Goal: Task Accomplishment & Management: Manage account settings

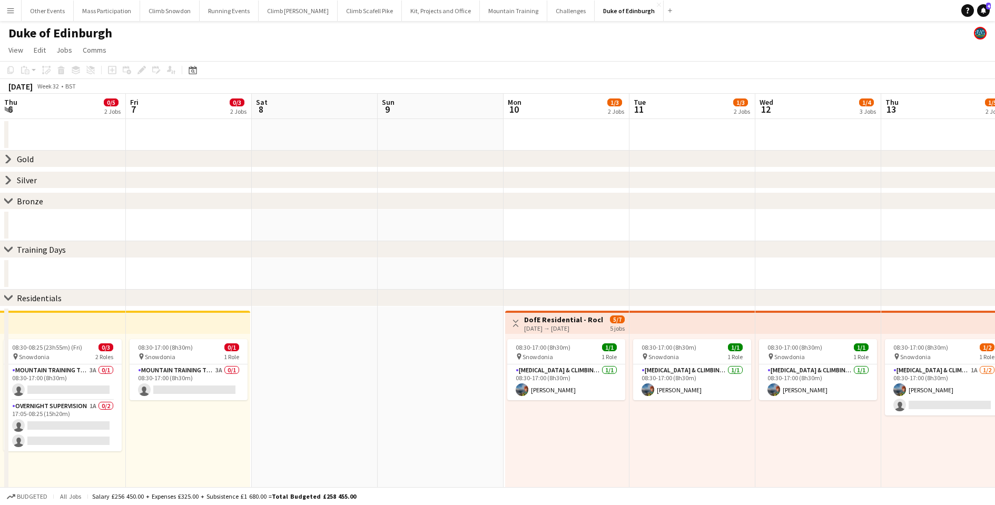
scroll to position [0, 395]
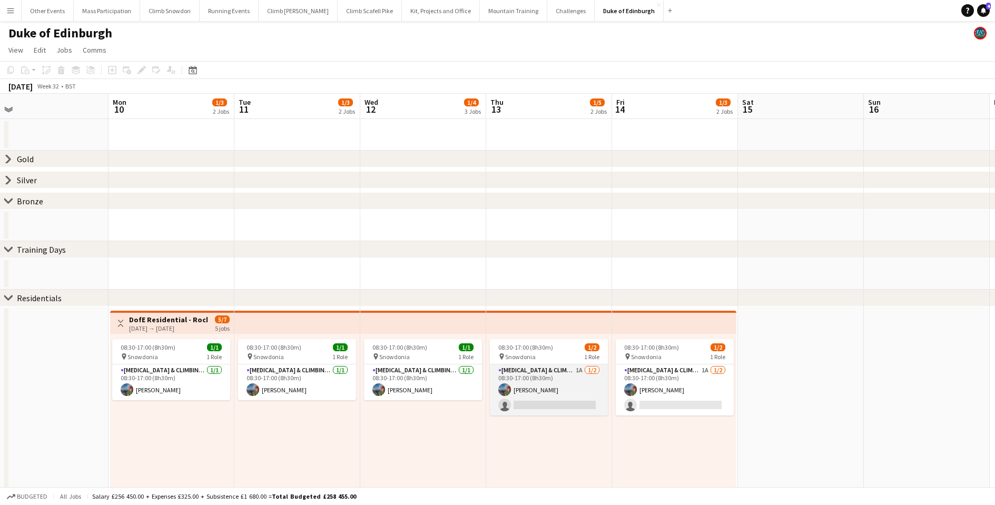
click at [537, 396] on app-card-role "[MEDICAL_DATA] & Climbing Instructor 1A [DATE] 08:30-17:00 (8h30m) [PERSON_NAME…" at bounding box center [549, 389] width 118 height 51
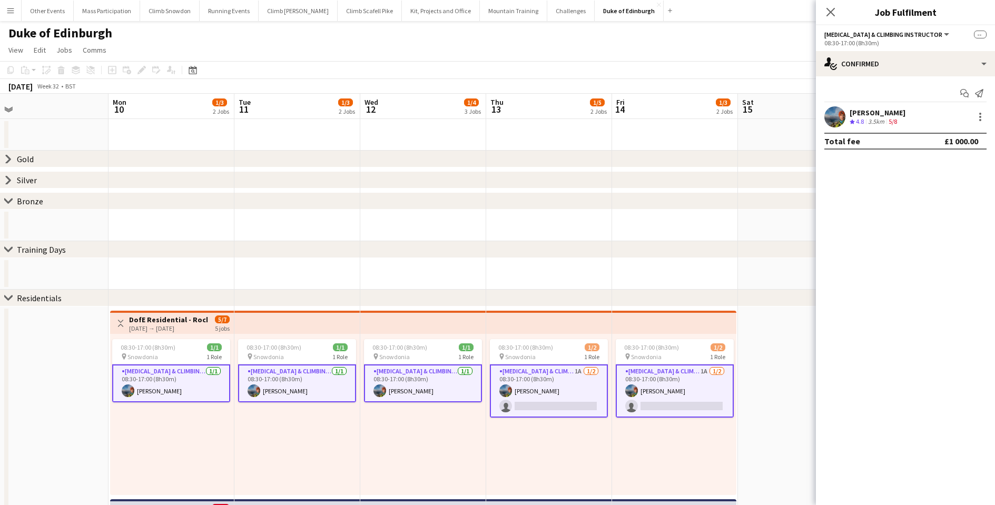
click at [588, 403] on app-card-role "[MEDICAL_DATA] & Climbing Instructor 1A [DATE] 08:30-17:00 (8h30m) [PERSON_NAME…" at bounding box center [549, 390] width 118 height 53
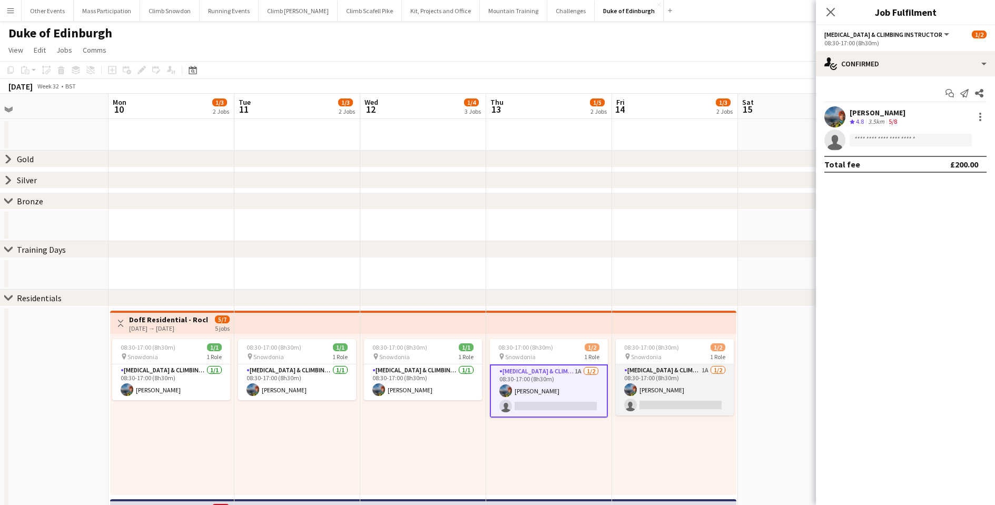
click at [657, 403] on app-card-role "[MEDICAL_DATA] & Climbing Instructor 1A [DATE] 08:30-17:00 (8h30m) [PERSON_NAME…" at bounding box center [675, 389] width 118 height 51
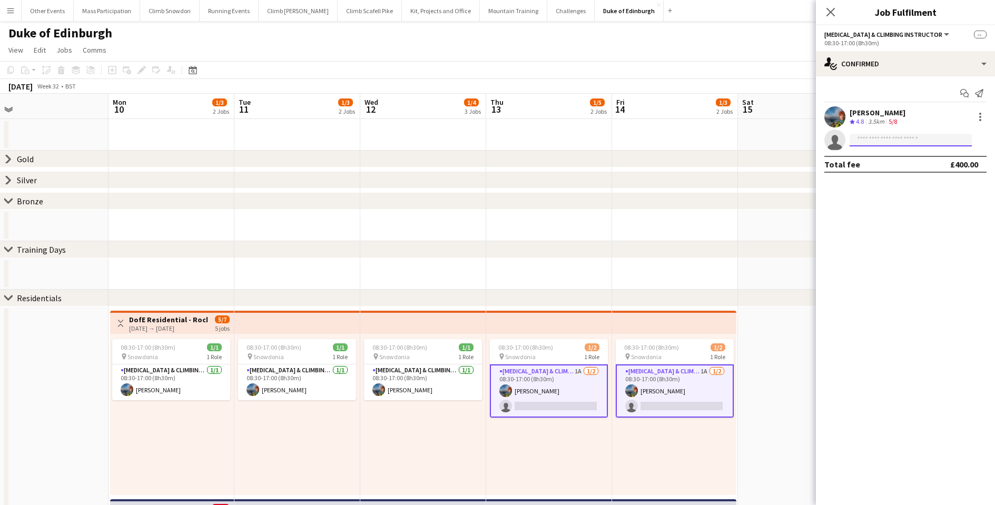
click at [872, 139] on input at bounding box center [911, 140] width 122 height 13
type input "*****"
drag, startPoint x: 888, startPoint y: 151, endPoint x: 901, endPoint y: 164, distance: 18.3
click at [901, 164] on span "[EMAIL_ADDRESS][DOMAIN_NAME]" at bounding box center [910, 164] width 105 height 8
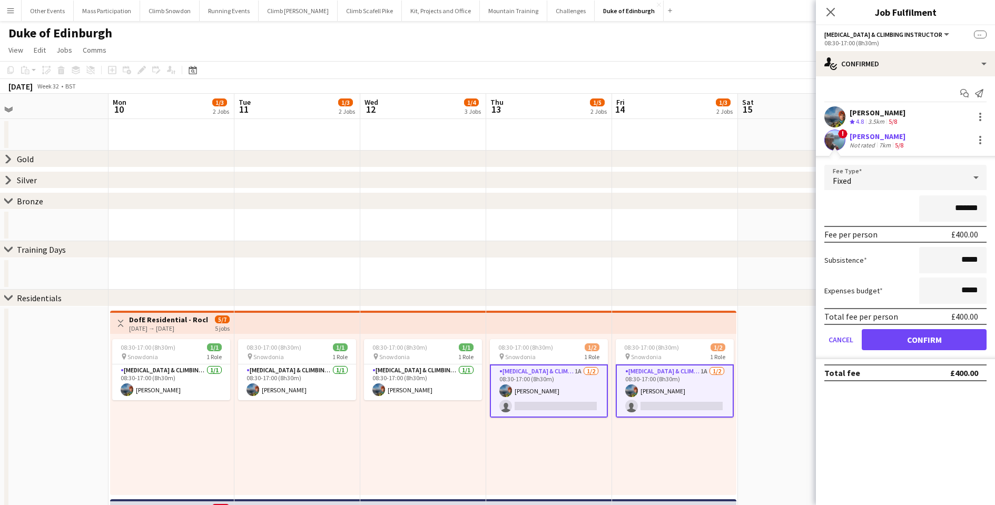
click at [912, 340] on button "Confirm" at bounding box center [924, 339] width 125 height 21
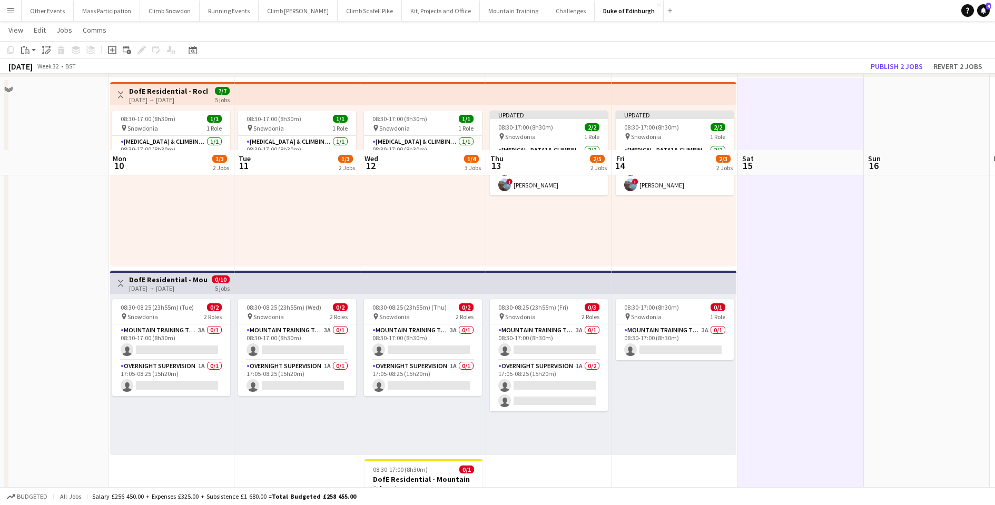
scroll to position [304, 0]
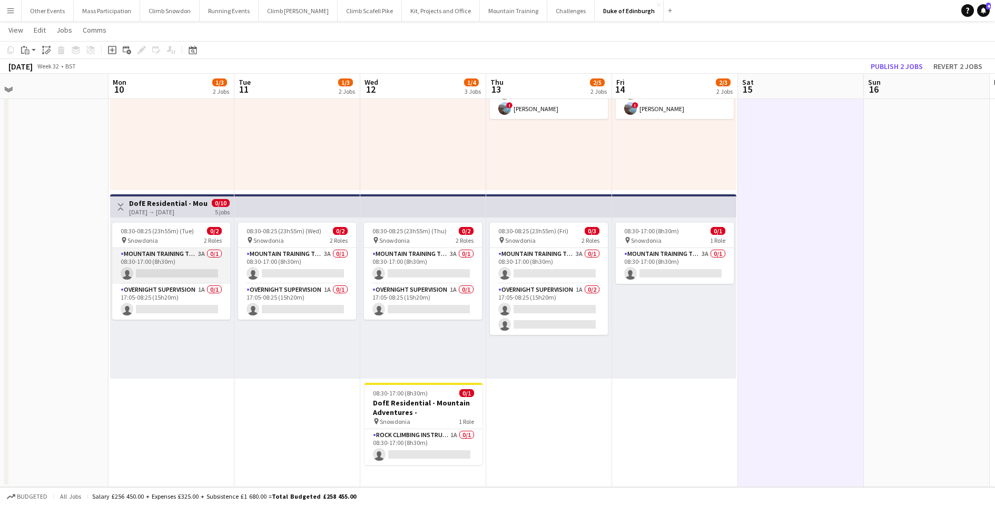
click at [168, 258] on app-card-role "Mountain Training Tutor 3A 0/1 08:30-17:00 (8h30m) single-neutral-actions" at bounding box center [171, 266] width 118 height 36
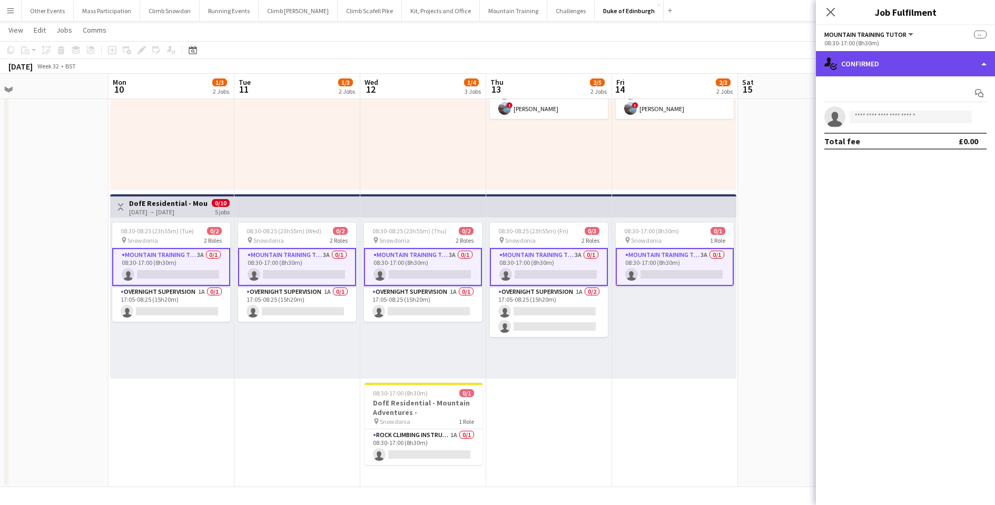
click at [892, 70] on div "single-neutral-actions-check-2 Confirmed" at bounding box center [905, 63] width 179 height 25
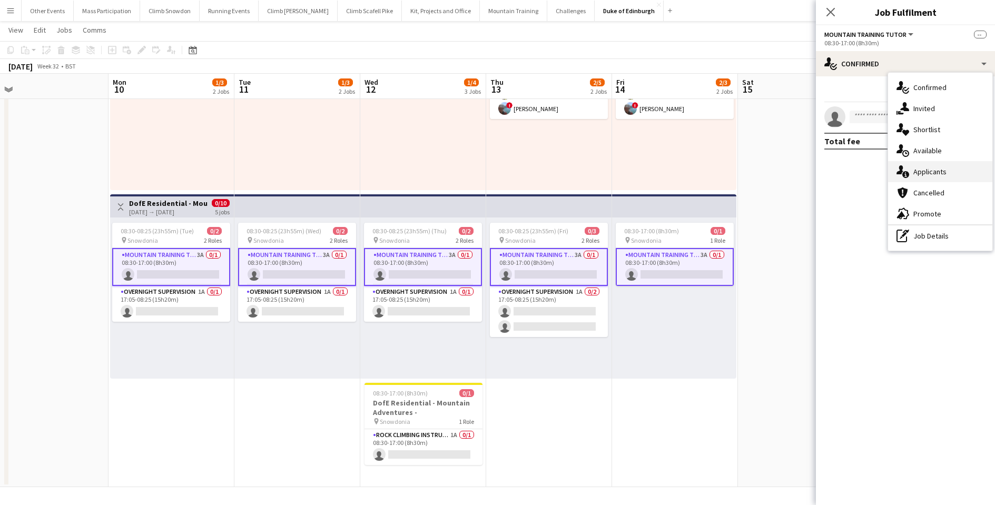
click at [921, 174] on div "single-neutral-actions-information Applicants" at bounding box center [940, 171] width 104 height 21
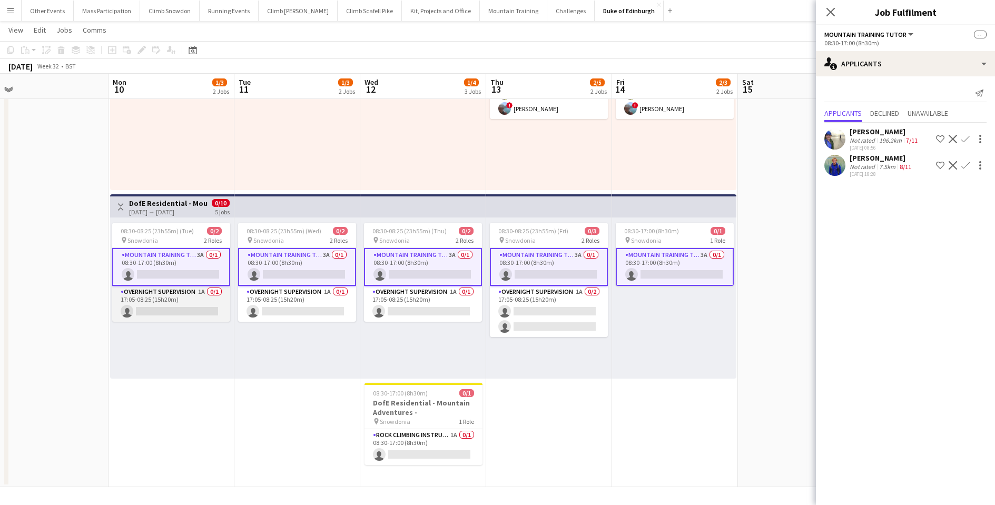
click at [144, 300] on app-card-role "Overnight Supervision 1A 0/1 17:05-08:25 (15h20m) single-neutral-actions" at bounding box center [171, 304] width 118 height 36
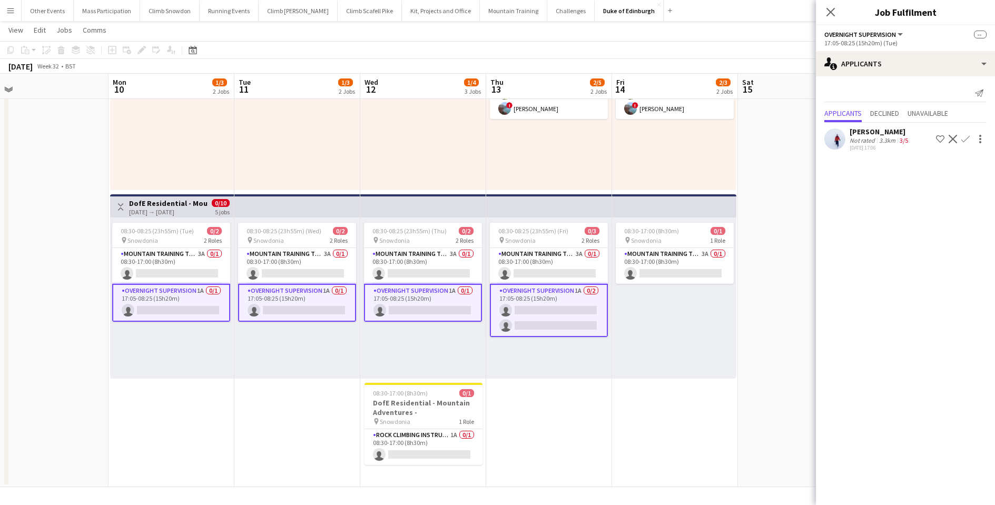
click at [65, 291] on app-date-cell at bounding box center [46, 245] width 126 height 486
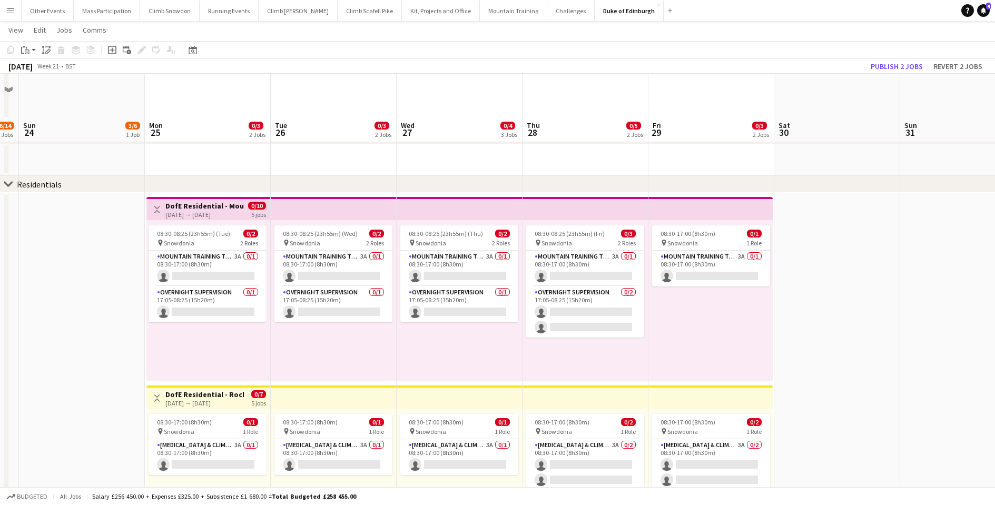
scroll to position [317, 0]
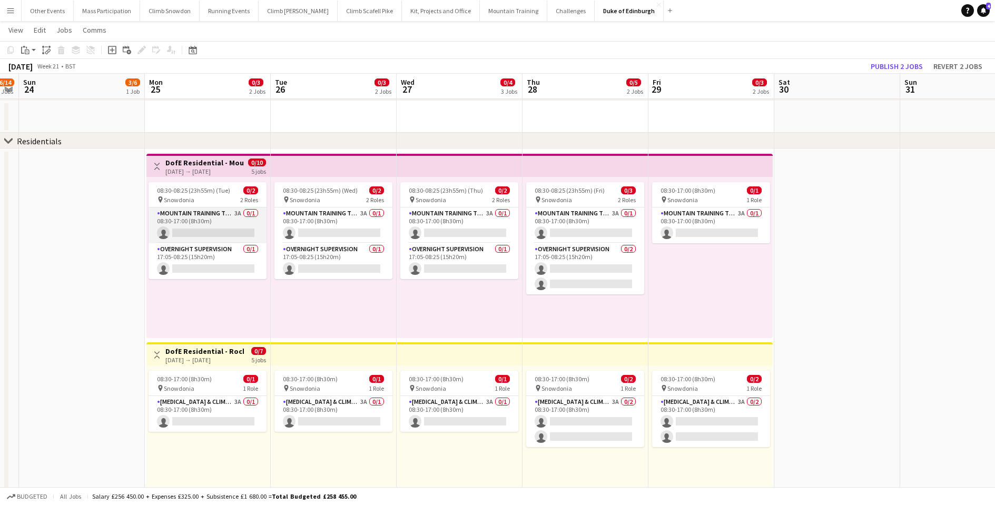
click at [212, 232] on app-card-role "Mountain Training Tutor 3A 0/1 08:30-17:00 (8h30m) single-neutral-actions" at bounding box center [208, 226] width 118 height 36
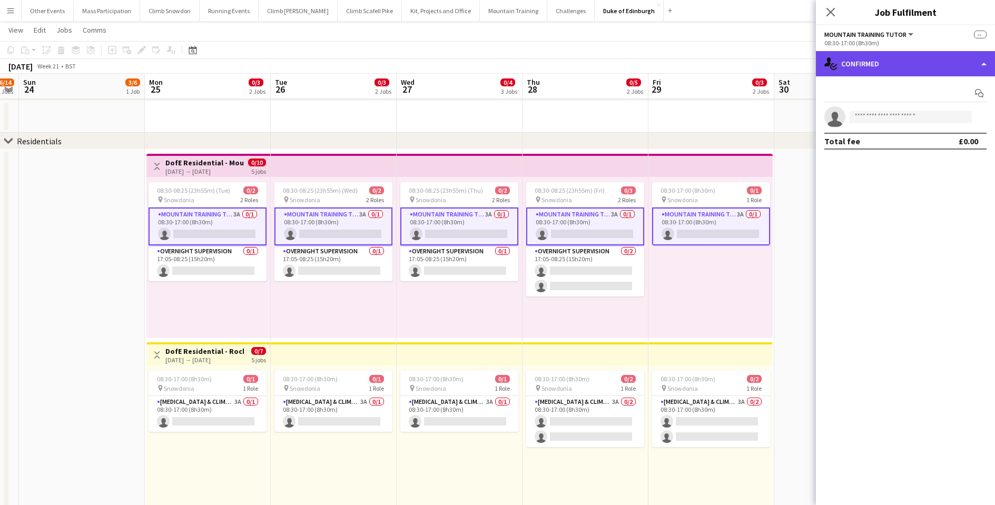
click at [884, 55] on div "single-neutral-actions-check-2 Confirmed" at bounding box center [905, 63] width 179 height 25
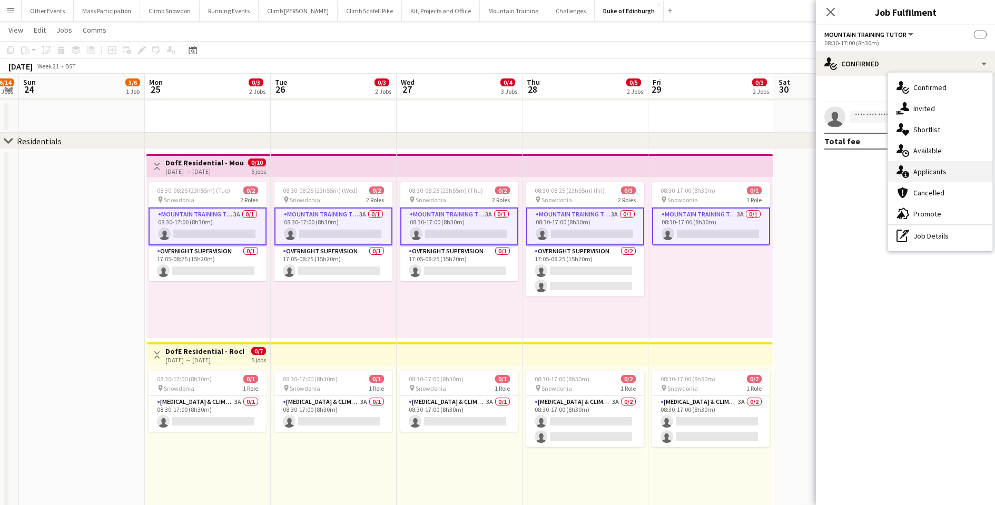
click at [909, 170] on div "single-neutral-actions-information Applicants" at bounding box center [940, 171] width 104 height 21
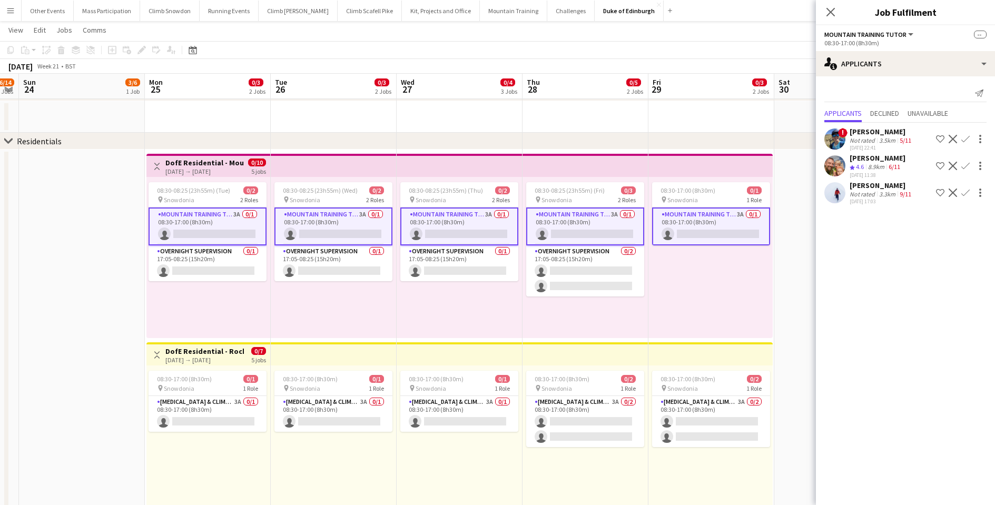
click at [965, 139] on app-icon "Confirm" at bounding box center [965, 139] width 8 height 8
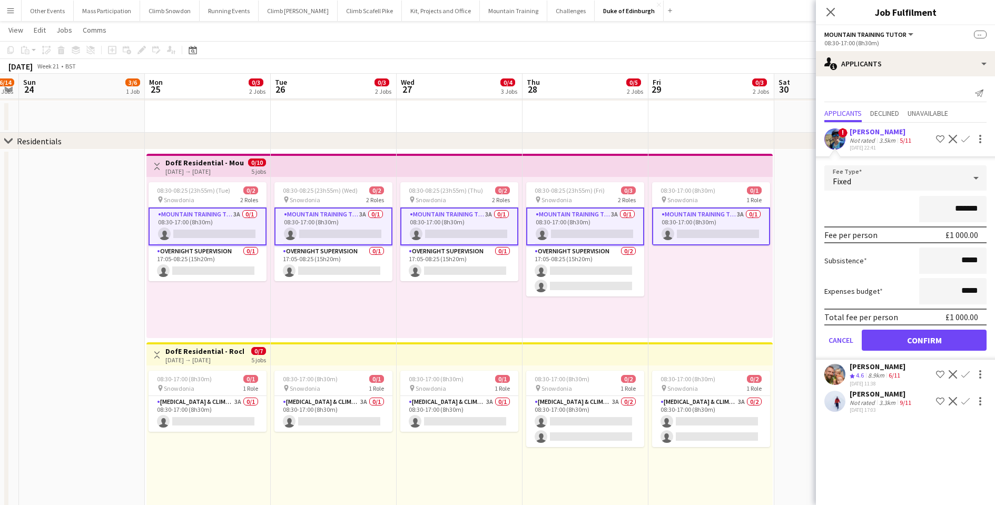
click at [916, 344] on button "Confirm" at bounding box center [924, 340] width 125 height 21
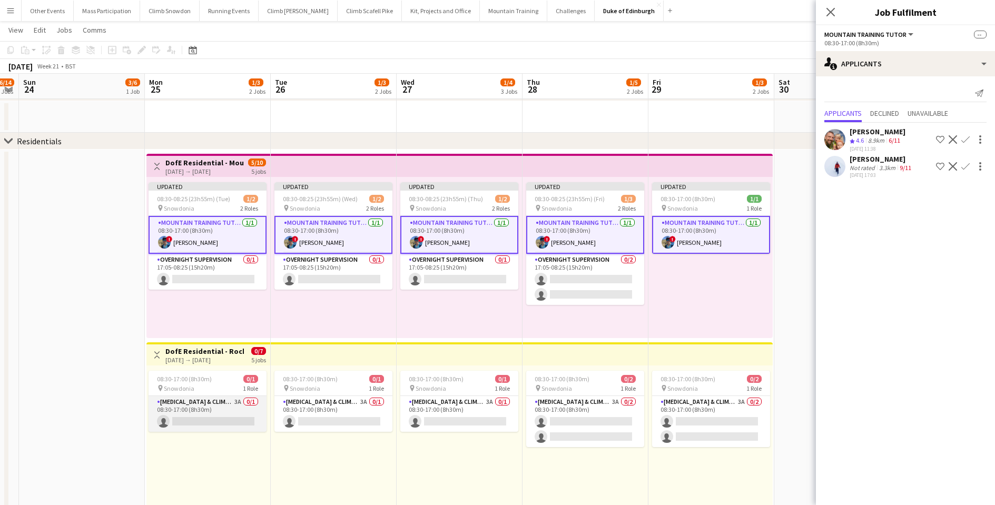
click at [175, 412] on app-card-role "[MEDICAL_DATA] & Climbing Instructor 3A 0/1 08:30-17:00 (8h30m) single-neutral-…" at bounding box center [208, 414] width 118 height 36
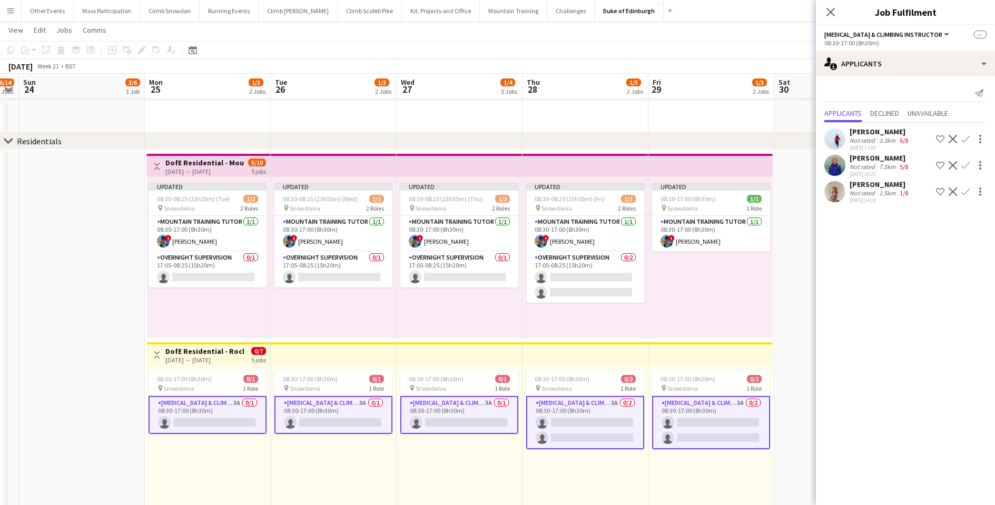
click at [964, 164] on app-icon "Confirm" at bounding box center [965, 165] width 8 height 8
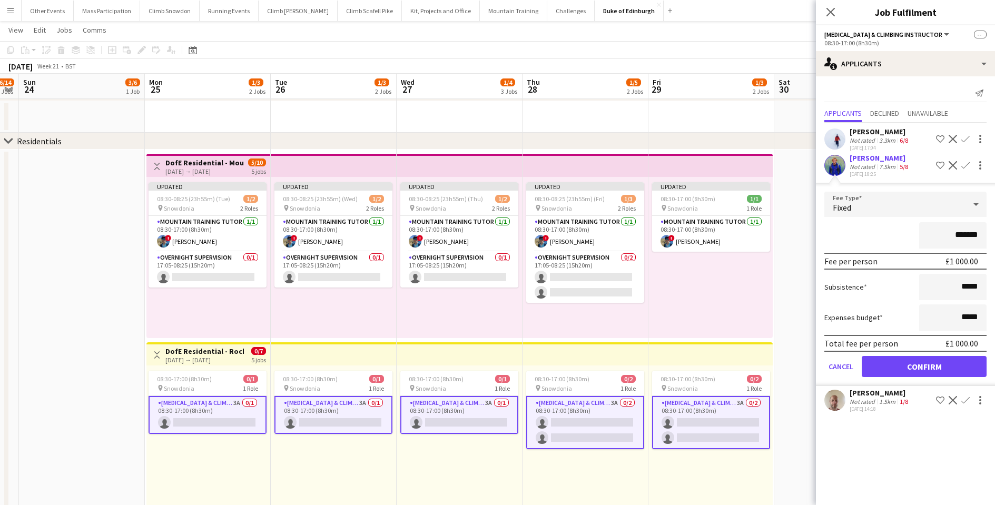
click at [922, 370] on button "Confirm" at bounding box center [924, 366] width 125 height 21
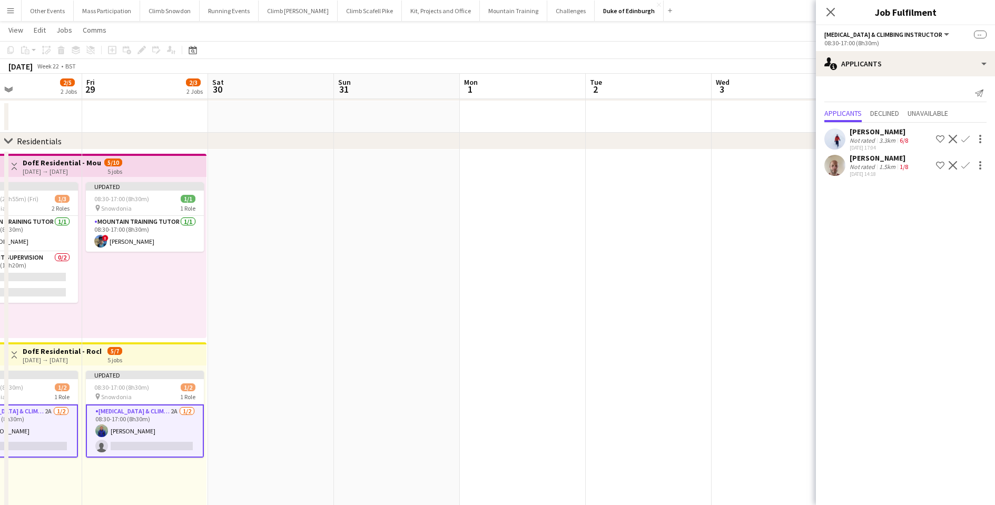
drag, startPoint x: 786, startPoint y: 300, endPoint x: 289, endPoint y: 285, distance: 497.9
click at [289, 285] on app-calendar-viewport "Mon 25 2/3 2 Jobs Tue 26 2/3 2 Jobs Wed 27 2/4 3 Jobs Thu 28 2/5 2 Jobs Fri 29 …" at bounding box center [497, 179] width 995 height 911
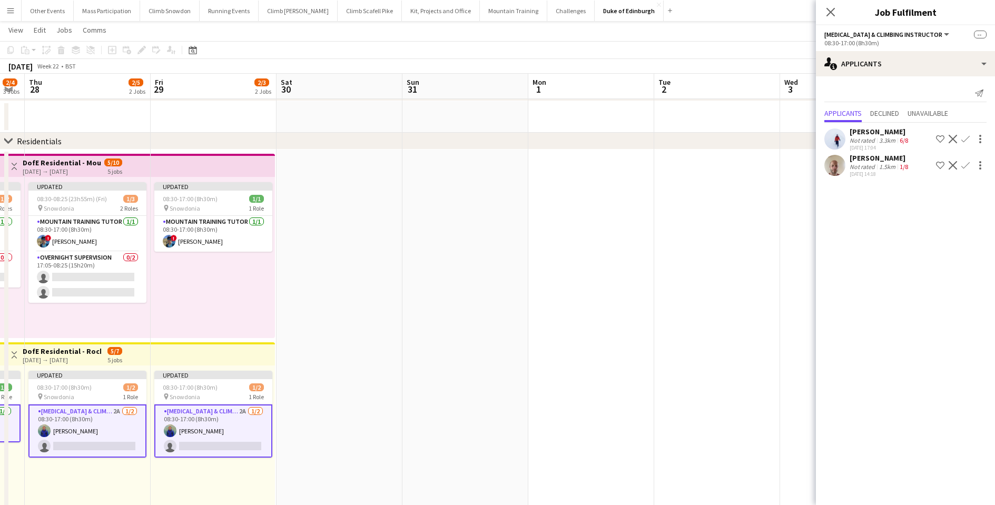
click at [409, 294] on app-date-cell at bounding box center [465, 393] width 126 height 486
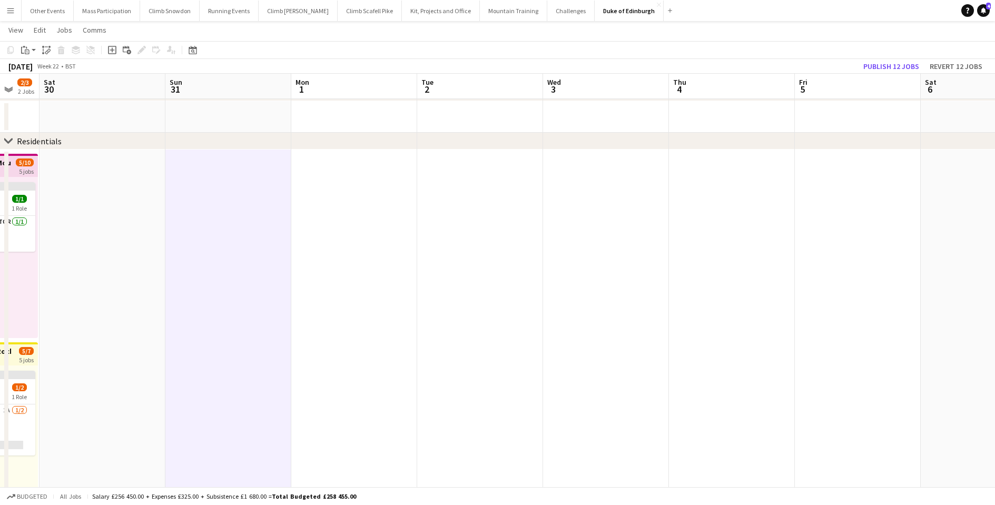
drag, startPoint x: 673, startPoint y: 311, endPoint x: 186, endPoint y: 317, distance: 486.7
click at [186, 317] on app-calendar-viewport "Wed 27 2/4 3 Jobs Thu 28 2/5 2 Jobs Fri 29 2/3 2 Jobs Sat 30 Sun 31 Mon 1 Tue 2…" at bounding box center [497, 179] width 995 height 911
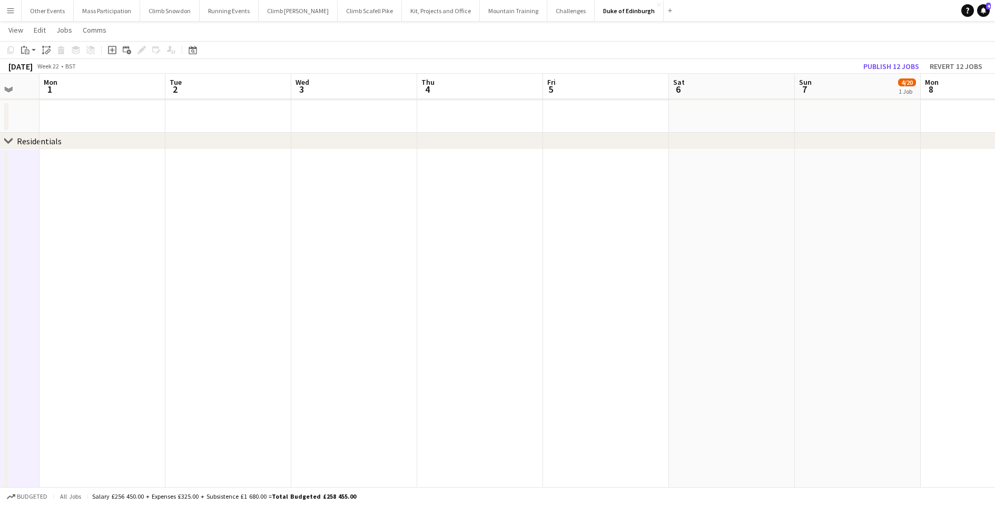
scroll to position [0, 342]
click at [187, 52] on div "Date picker" at bounding box center [192, 50] width 13 height 13
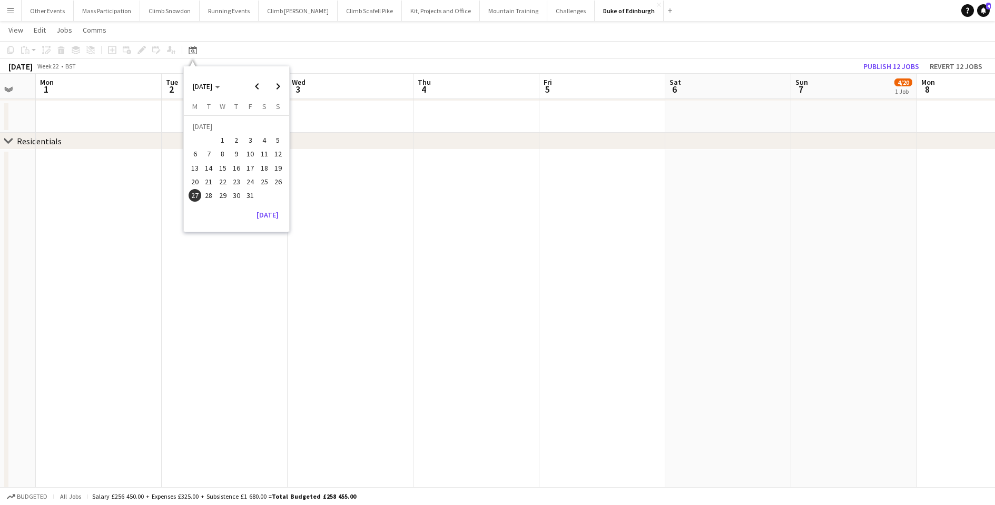
click at [196, 194] on span "27" at bounding box center [195, 195] width 13 height 13
click at [209, 191] on span "28" at bounding box center [209, 195] width 13 height 13
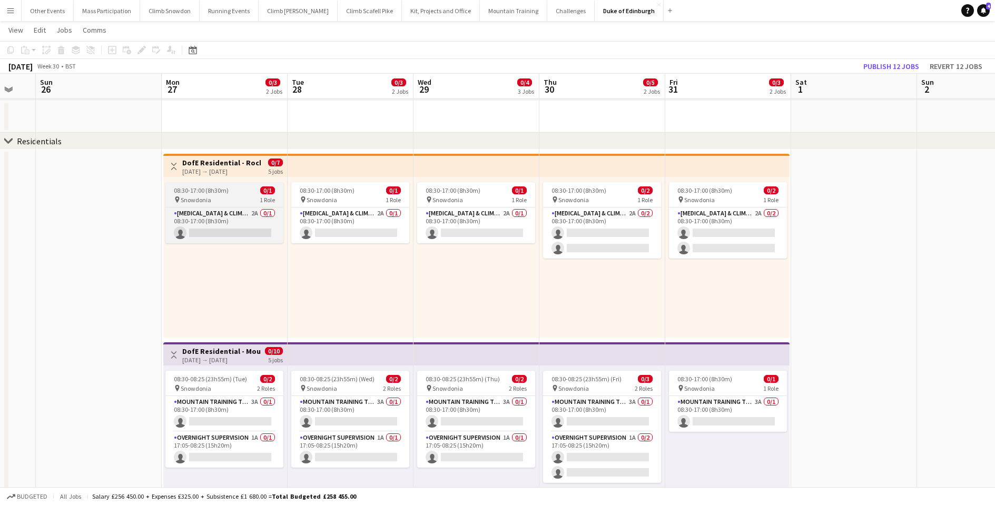
scroll to position [0, 362]
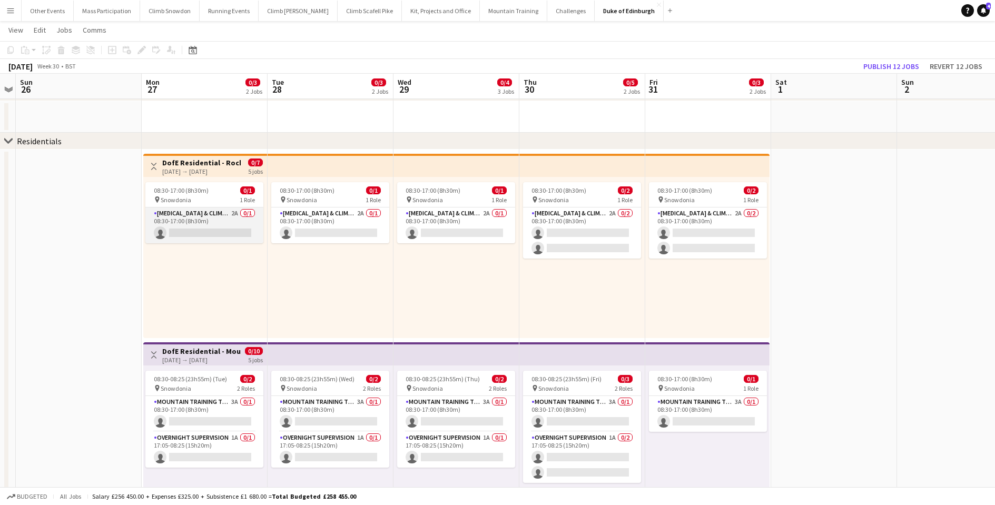
click at [203, 223] on app-card-role "[MEDICAL_DATA] & Climbing Instructor 2A 0/1 08:30-17:00 (8h30m) single-neutral-…" at bounding box center [204, 226] width 118 height 36
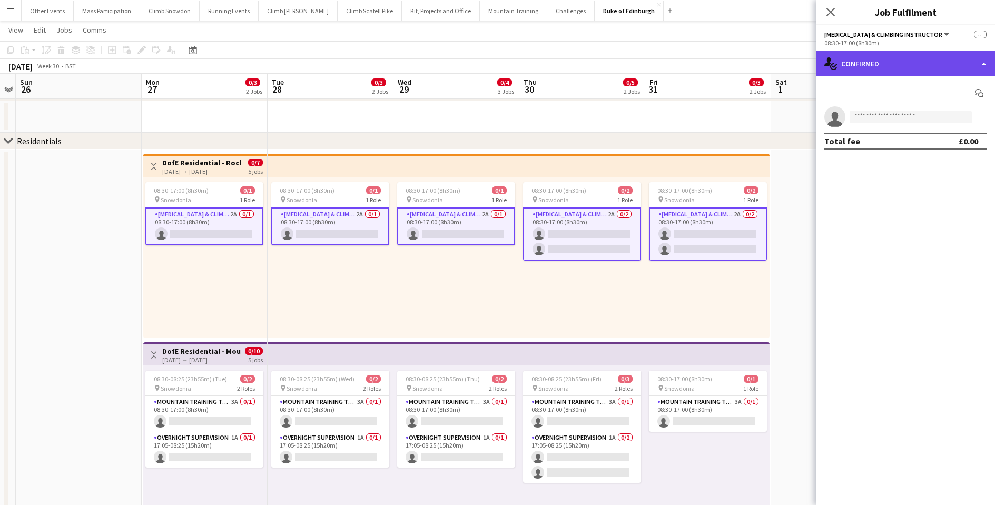
click at [882, 68] on div "single-neutral-actions-check-2 Confirmed" at bounding box center [905, 63] width 179 height 25
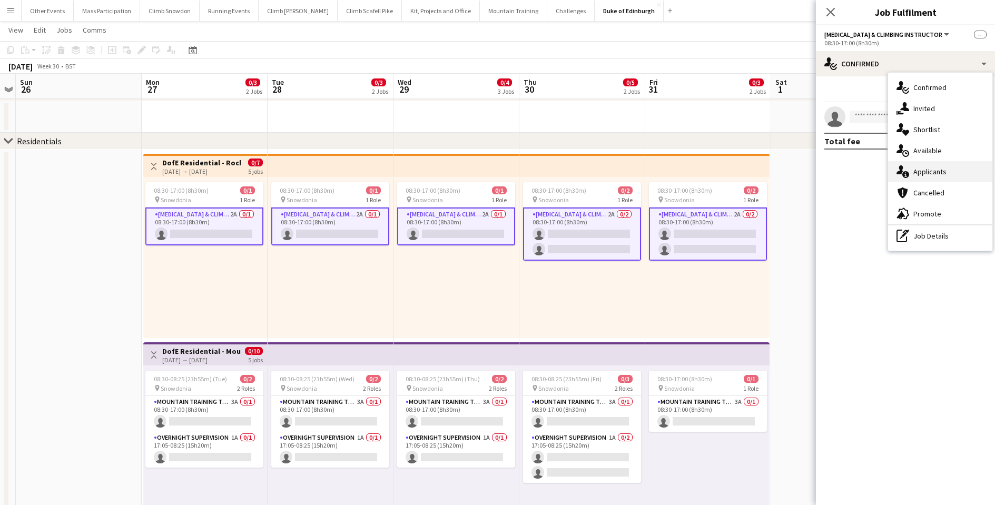
click at [919, 172] on div "single-neutral-actions-information Applicants" at bounding box center [940, 171] width 104 height 21
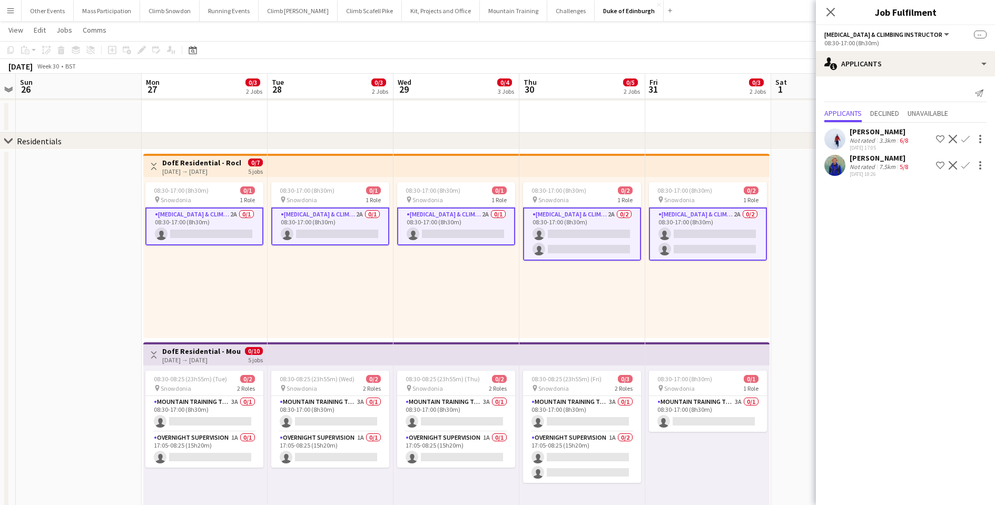
click at [969, 139] on app-icon "Confirm" at bounding box center [965, 139] width 8 height 8
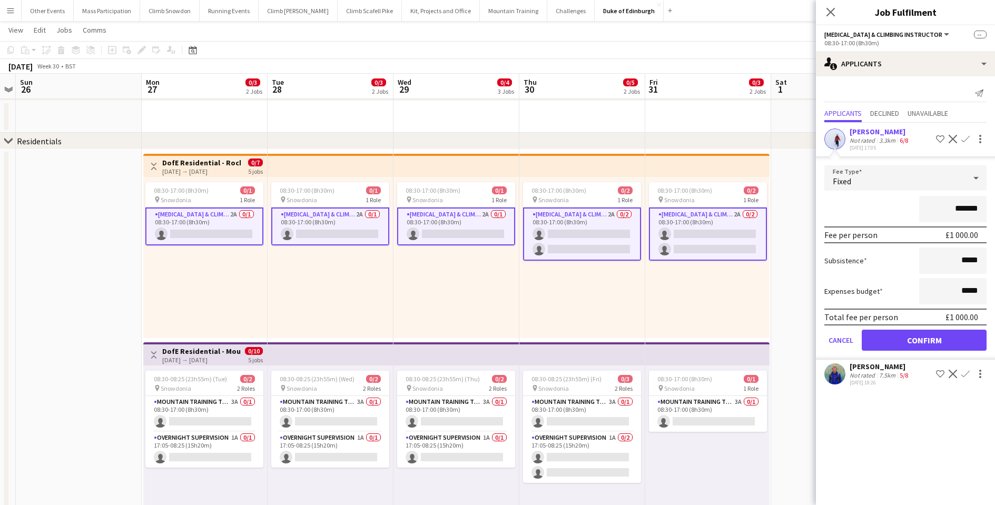
click at [918, 341] on button "Confirm" at bounding box center [924, 340] width 125 height 21
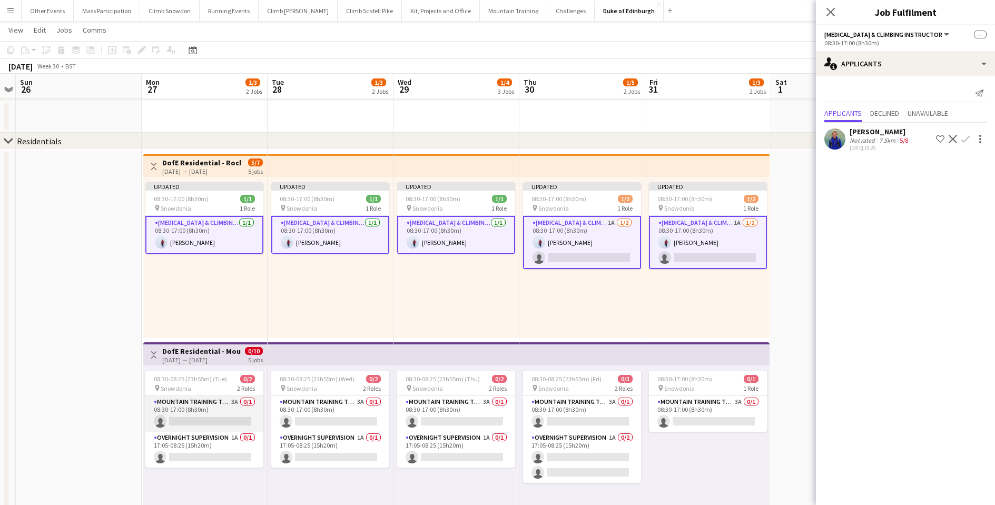
click at [221, 416] on app-card-role "Mountain Training Tutor 3A 0/1 08:30-17:00 (8h30m) single-neutral-actions" at bounding box center [204, 414] width 118 height 36
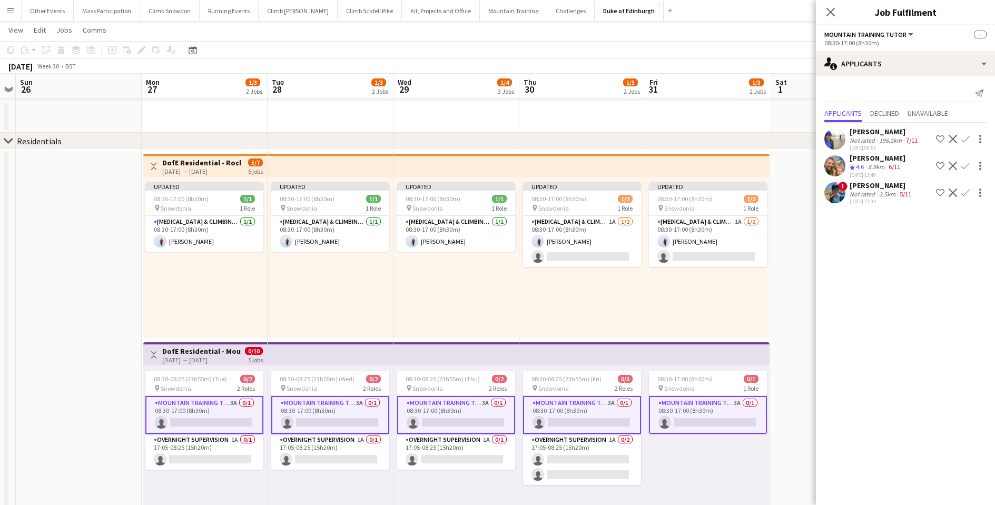
click at [965, 139] on app-icon "Confirm" at bounding box center [965, 139] width 8 height 8
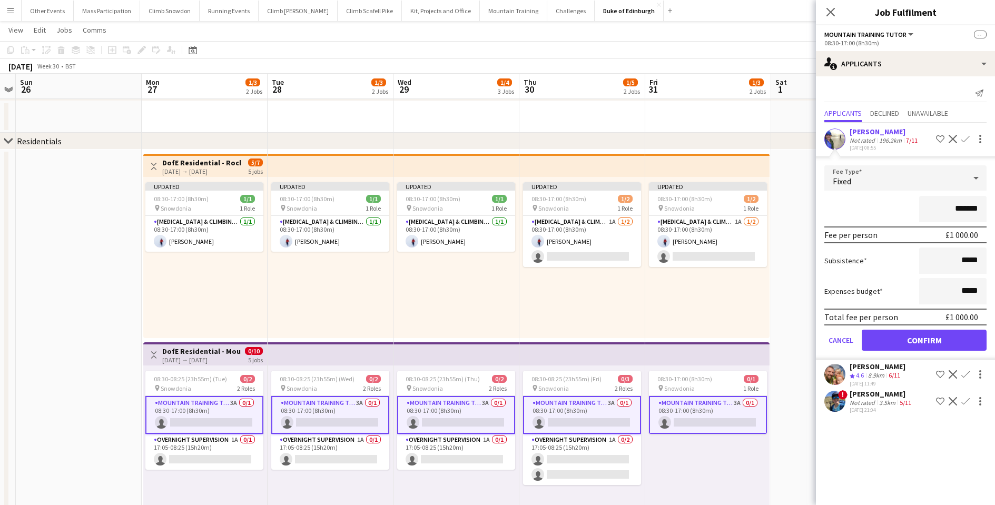
click at [922, 342] on button "Confirm" at bounding box center [924, 340] width 125 height 21
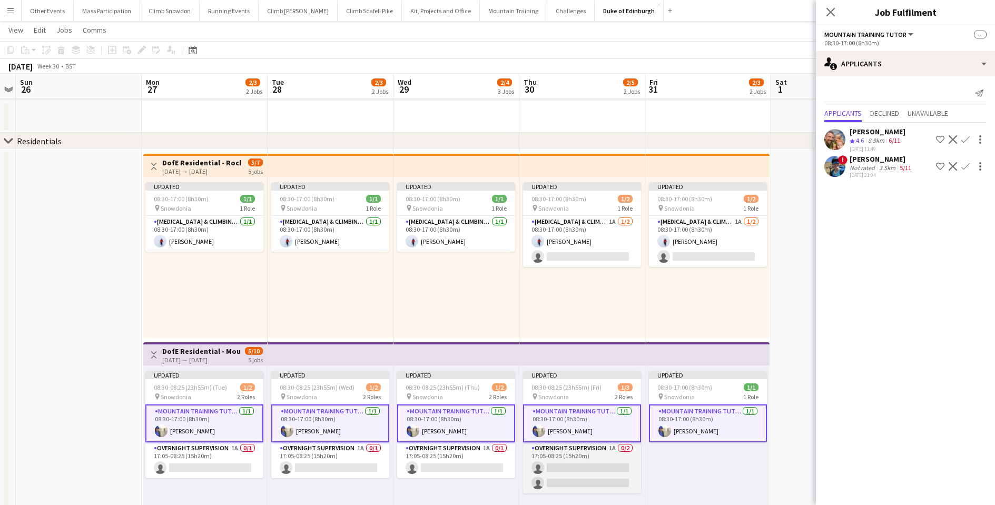
click at [557, 469] on app-card-role "Overnight Supervision 1A 0/2 17:05-08:25 (15h20m) single-neutral-actions single…" at bounding box center [582, 467] width 118 height 51
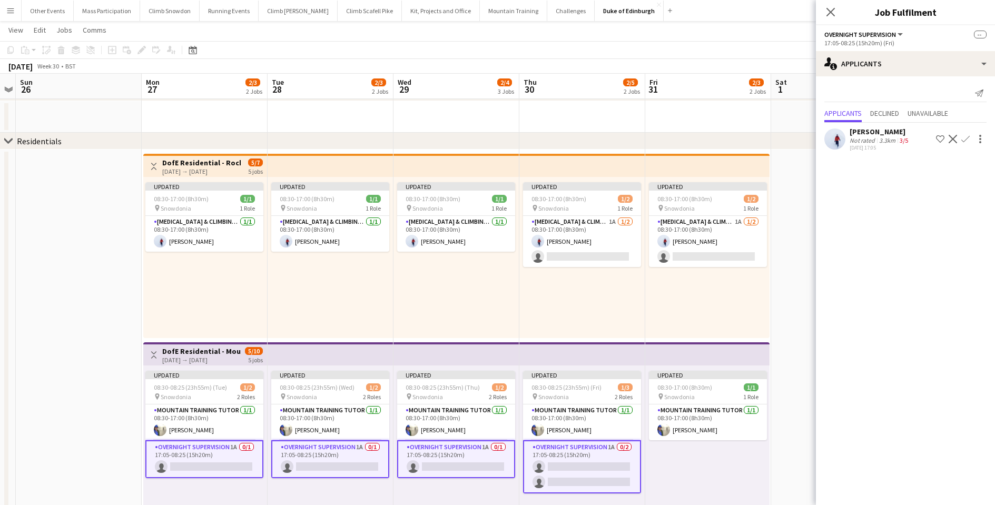
click at [965, 139] on app-icon "Confirm" at bounding box center [965, 139] width 8 height 8
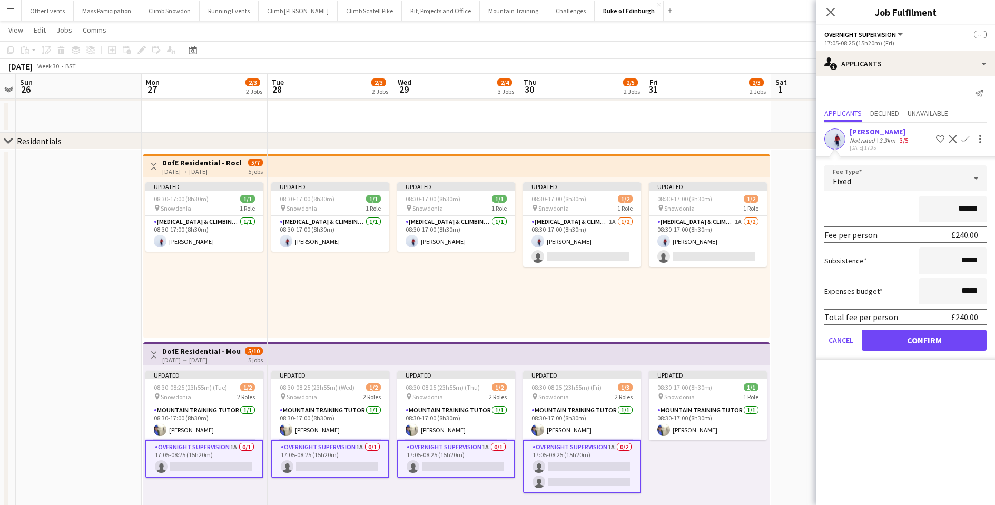
click at [910, 348] on button "Confirm" at bounding box center [924, 340] width 125 height 21
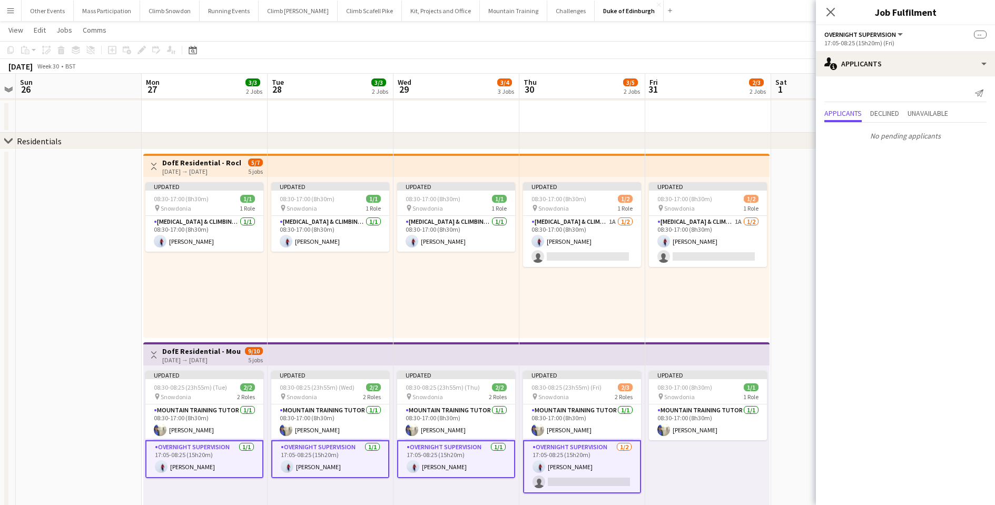
click at [577, 480] on app-card-role "Overnight Supervision [DATE] 17:05-08:25 (15h20m) [PERSON_NAME] single-neutral-…" at bounding box center [582, 466] width 118 height 53
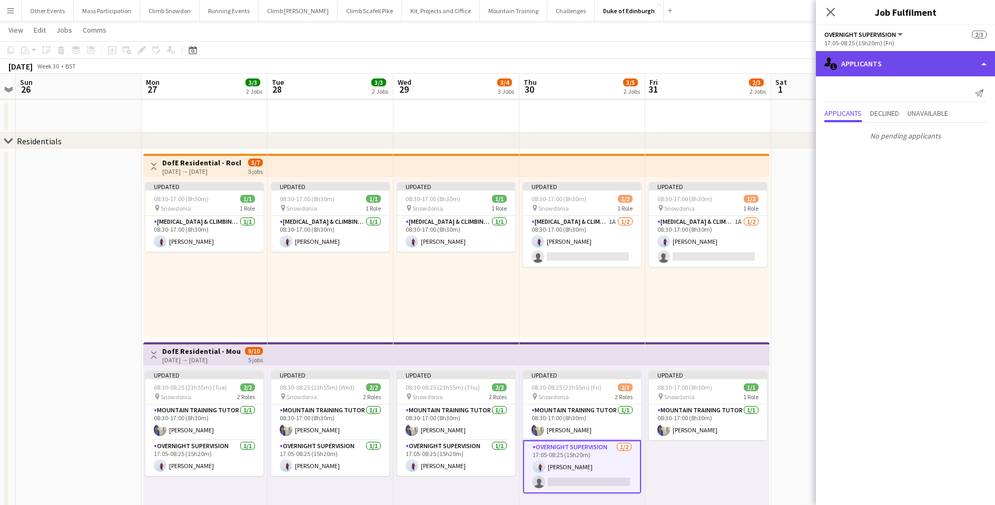
click at [891, 53] on div "single-neutral-actions-information Applicants" at bounding box center [905, 63] width 179 height 25
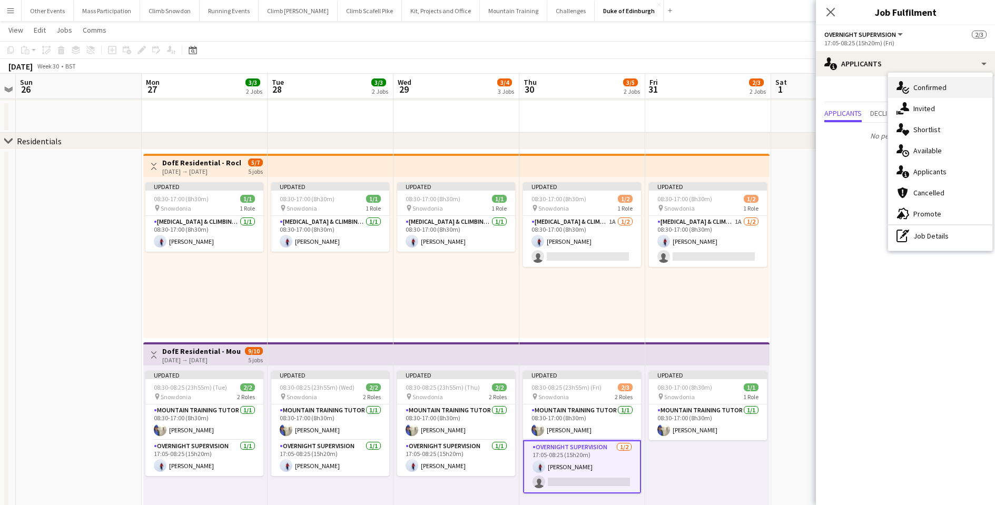
click at [927, 87] on div "single-neutral-actions-check-2 Confirmed" at bounding box center [940, 87] width 104 height 21
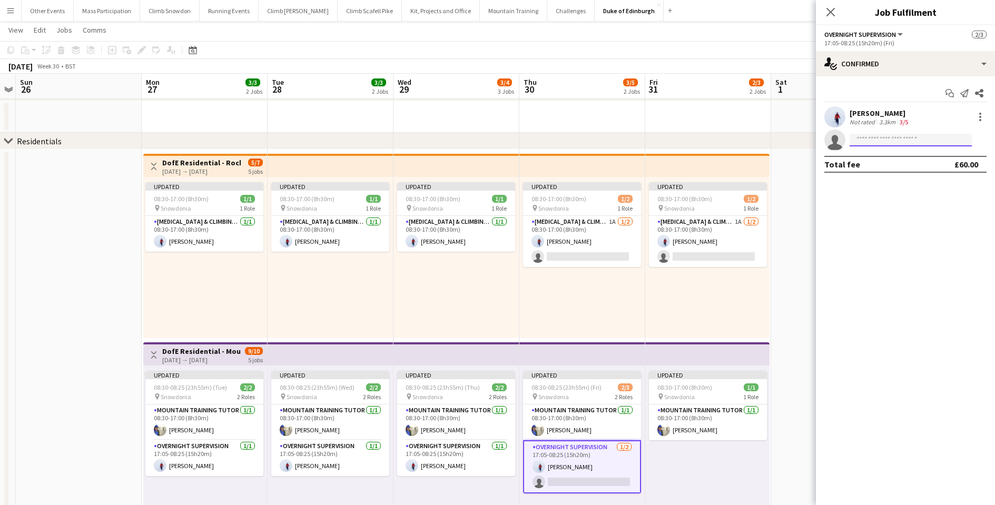
click at [874, 138] on input at bounding box center [911, 140] width 122 height 13
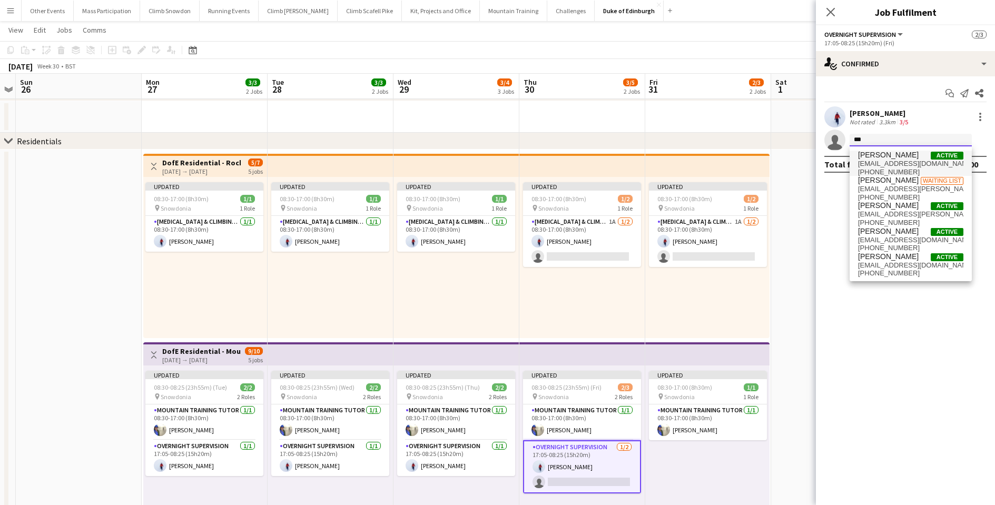
type input "***"
drag, startPoint x: 881, startPoint y: 157, endPoint x: 885, endPoint y: 211, distance: 54.4
click at [885, 211] on span "[EMAIL_ADDRESS][PERSON_NAME][DOMAIN_NAME]" at bounding box center [910, 214] width 105 height 8
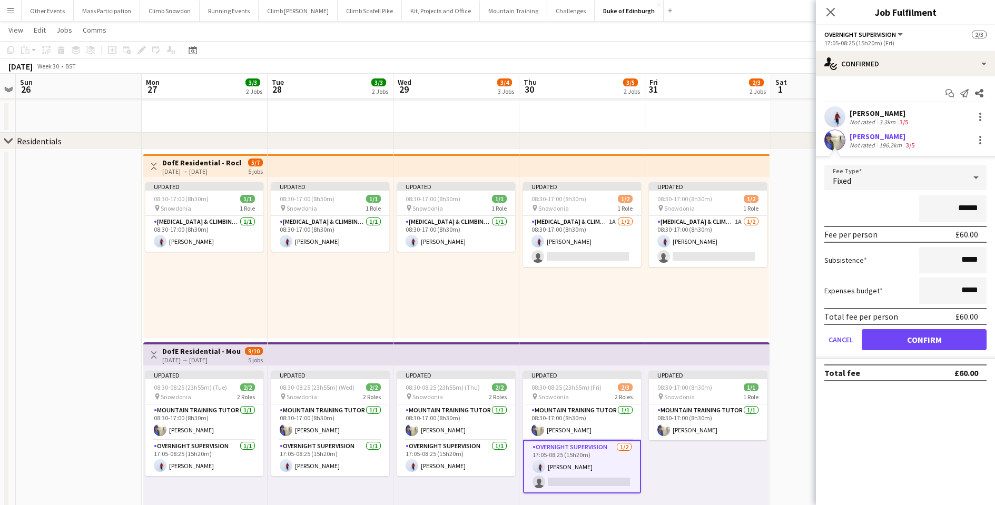
click at [904, 339] on button "Confirm" at bounding box center [924, 339] width 125 height 21
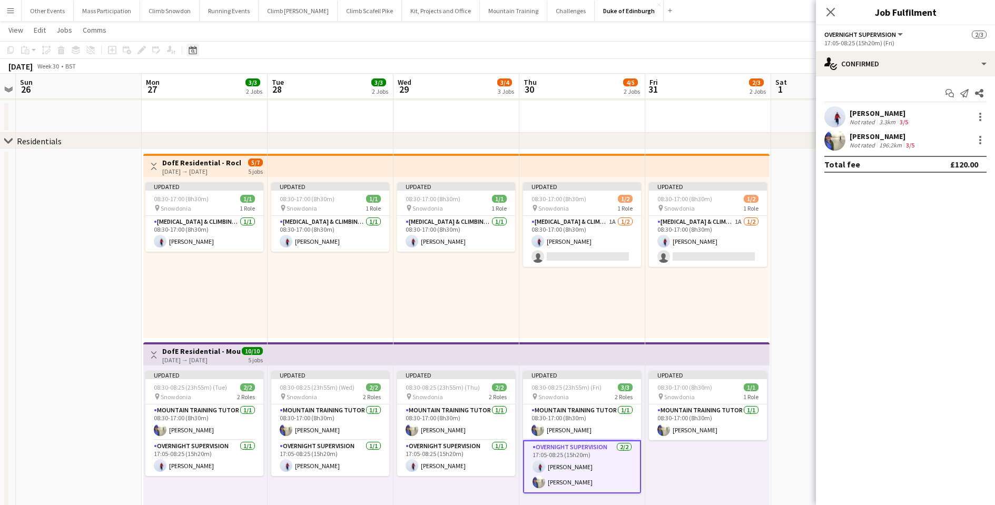
click at [198, 50] on div "Date picker" at bounding box center [192, 50] width 13 height 13
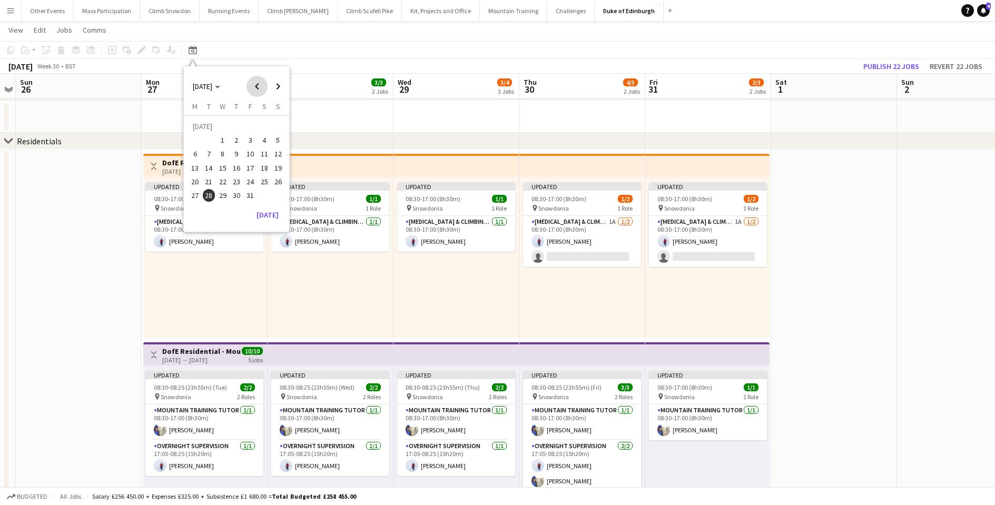
click at [260, 86] on span "Previous month" at bounding box center [256, 86] width 21 height 21
click at [236, 183] on span "28" at bounding box center [236, 184] width 13 height 13
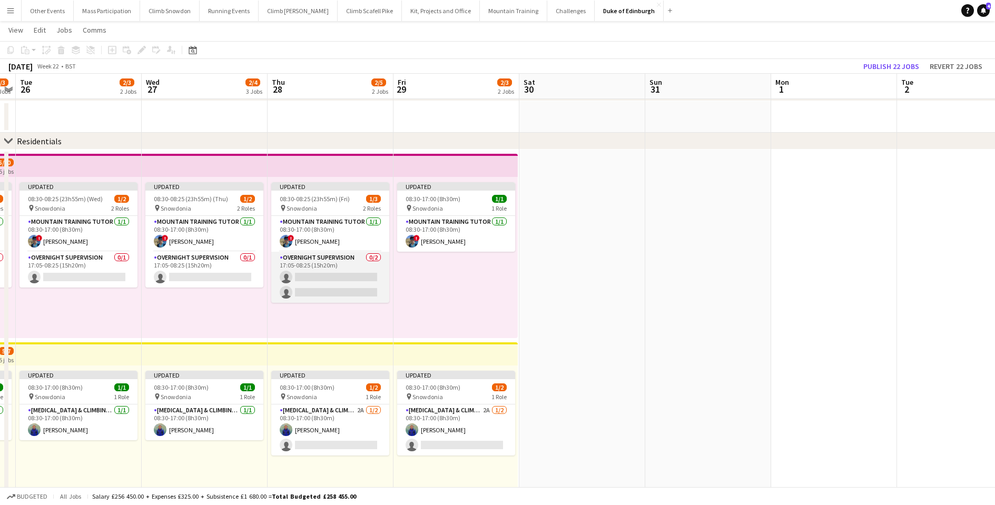
click at [328, 285] on app-card-role "Overnight Supervision 0/2 17:05-08:25 (15h20m) single-neutral-actions single-ne…" at bounding box center [330, 277] width 118 height 51
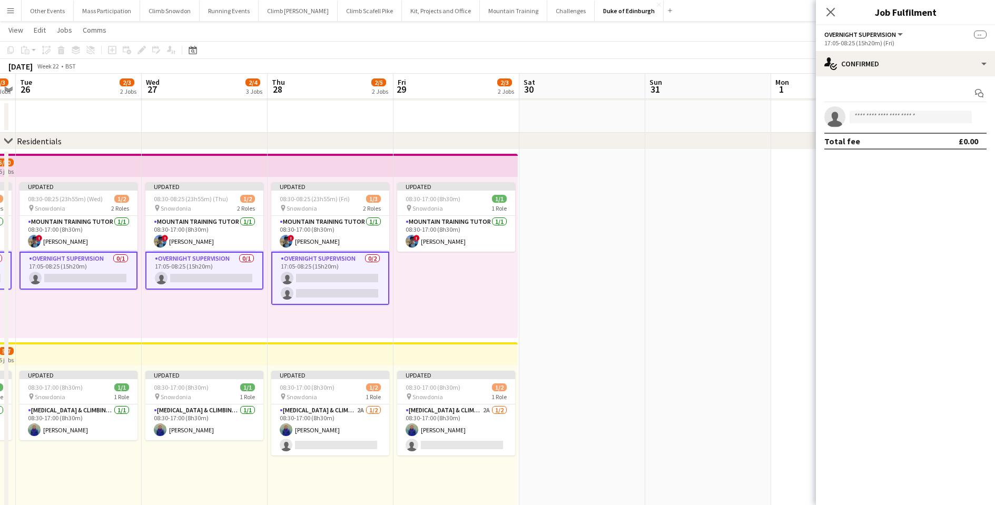
click at [328, 285] on app-card-role "Overnight Supervision 0/2 17:05-08:25 (15h20m) single-neutral-actions single-ne…" at bounding box center [330, 278] width 118 height 53
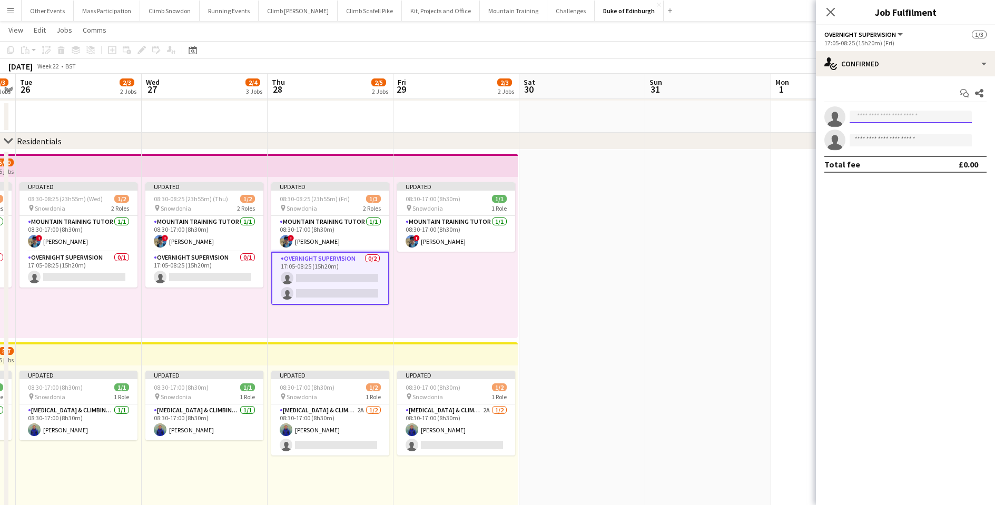
click at [885, 117] on input at bounding box center [911, 117] width 122 height 13
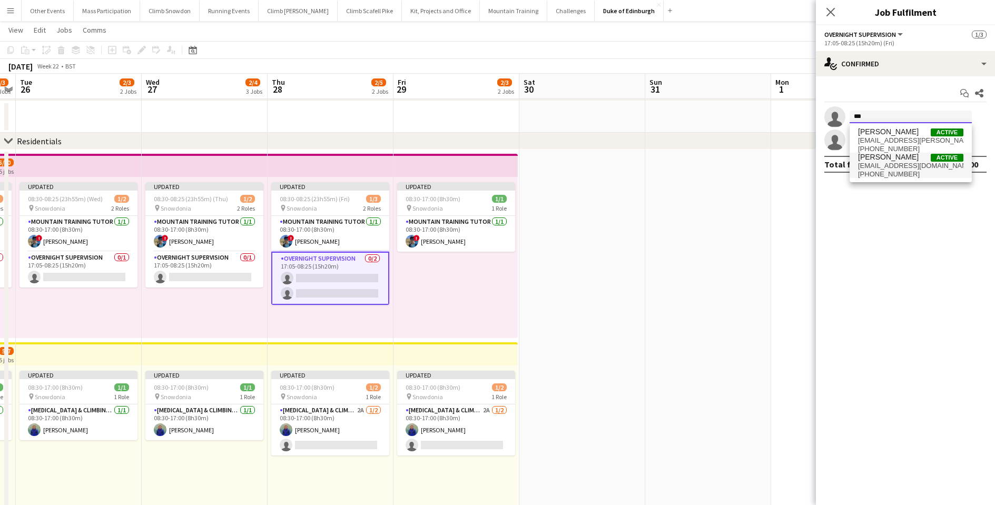
type input "***"
click at [882, 162] on span "[EMAIL_ADDRESS][DOMAIN_NAME]" at bounding box center [910, 166] width 105 height 8
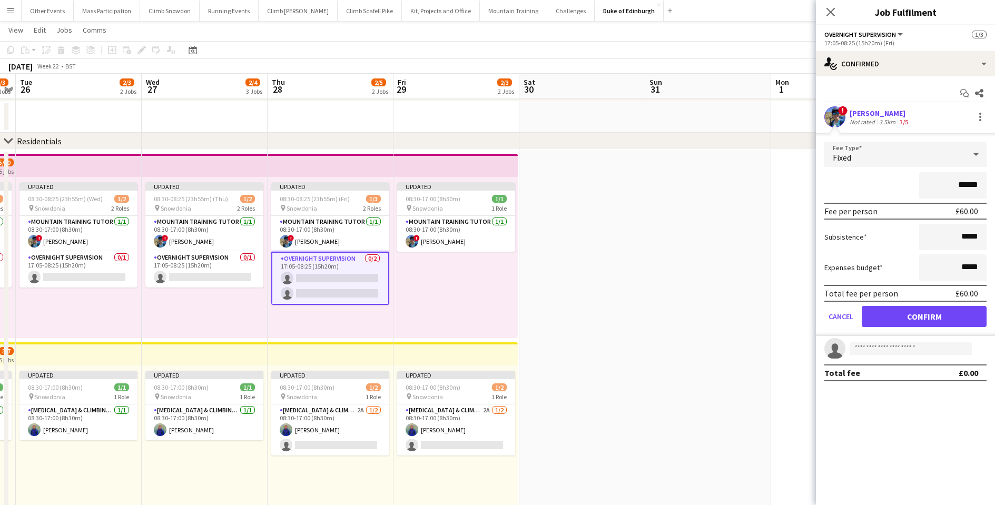
click at [913, 314] on button "Confirm" at bounding box center [924, 316] width 125 height 21
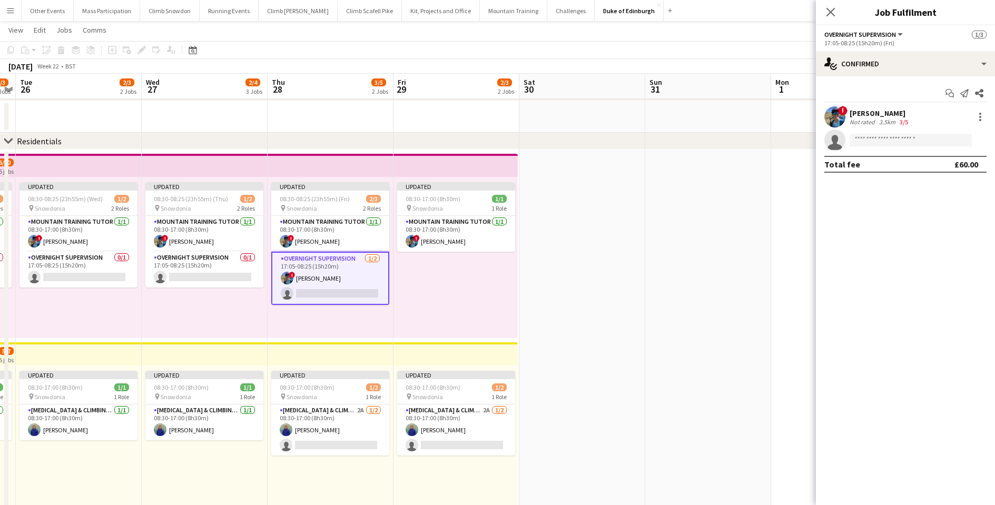
click at [716, 273] on app-date-cell at bounding box center [708, 393] width 126 height 486
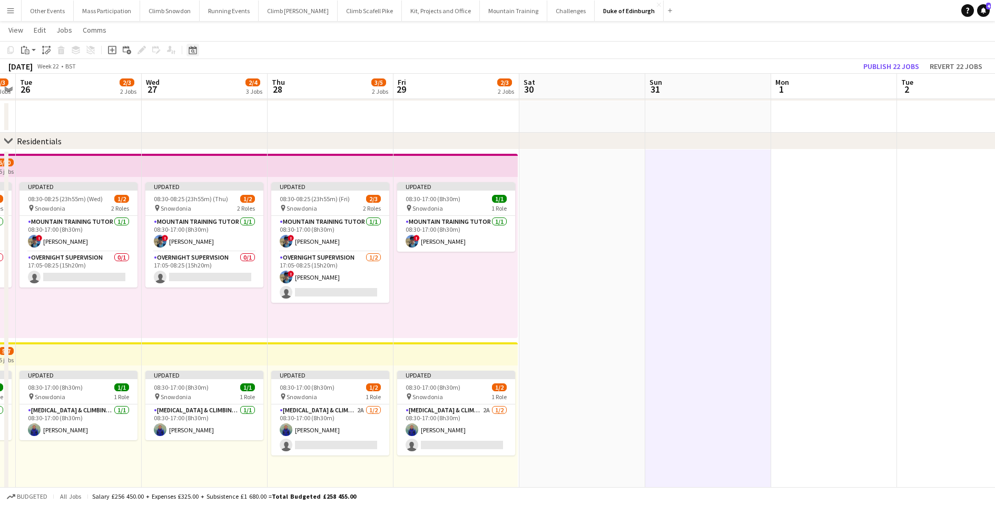
click at [194, 53] on icon "Date picker" at bounding box center [193, 50] width 8 height 8
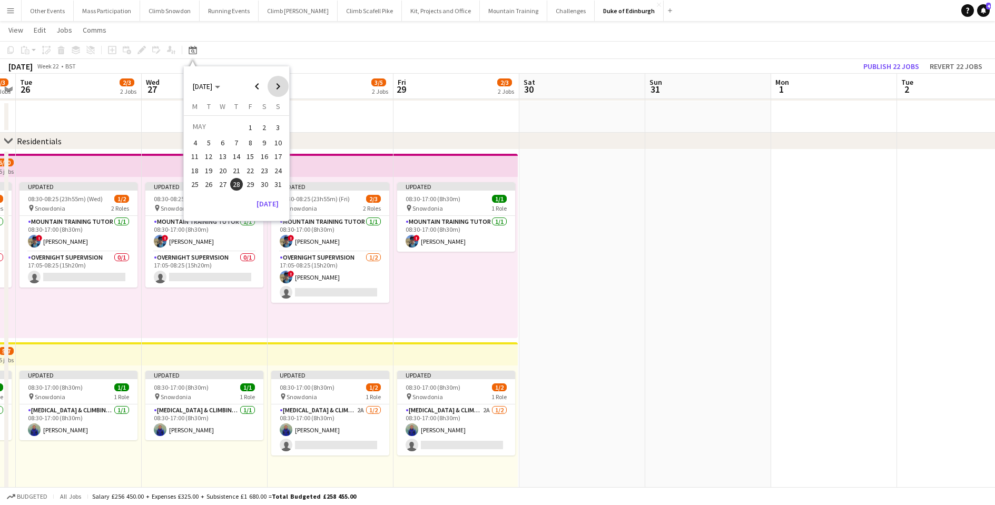
click at [278, 86] on span "Next month" at bounding box center [278, 86] width 21 height 21
click at [252, 196] on span "31" at bounding box center [250, 195] width 13 height 13
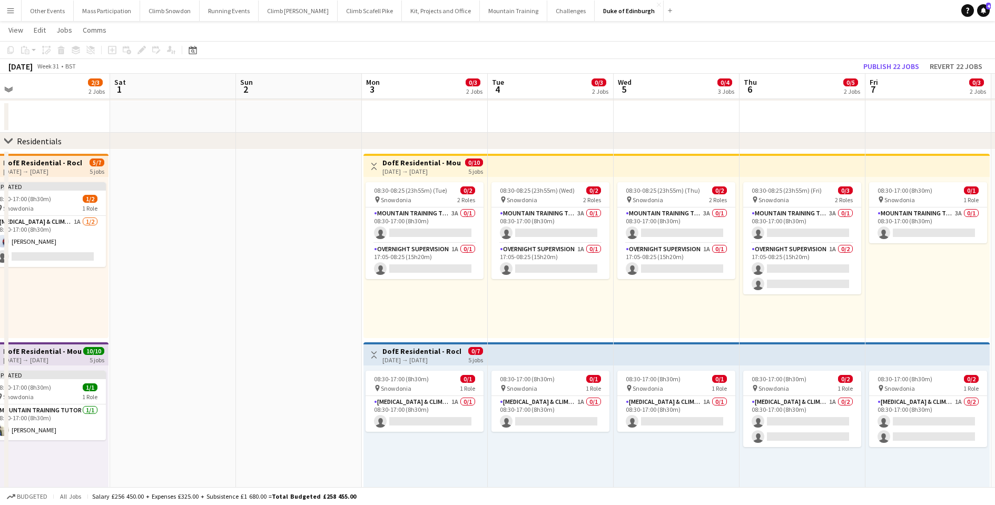
drag, startPoint x: 423, startPoint y: 281, endPoint x: 255, endPoint y: 298, distance: 168.9
click at [255, 298] on app-calendar-viewport "Tue 28 3/3 2 Jobs Wed 29 3/4 3 Jobs Thu 30 4/5 2 Jobs Fri 31 2/3 2 Jobs Sat 1 S…" at bounding box center [497, 179] width 995 height 911
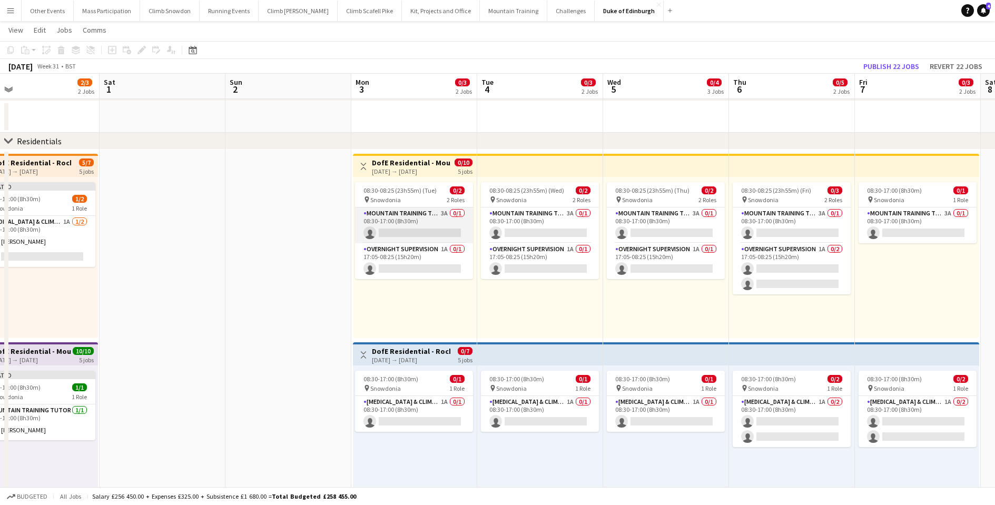
click at [400, 232] on app-card-role "Mountain Training Tutor 3A 0/1 08:30-17:00 (8h30m) single-neutral-actions" at bounding box center [414, 226] width 118 height 36
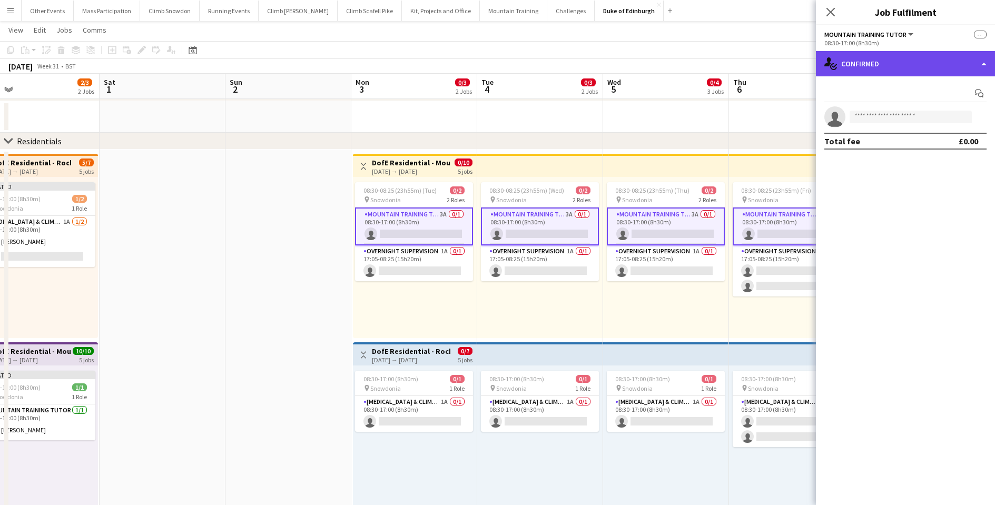
click at [877, 65] on div "single-neutral-actions-check-2 Confirmed" at bounding box center [905, 63] width 179 height 25
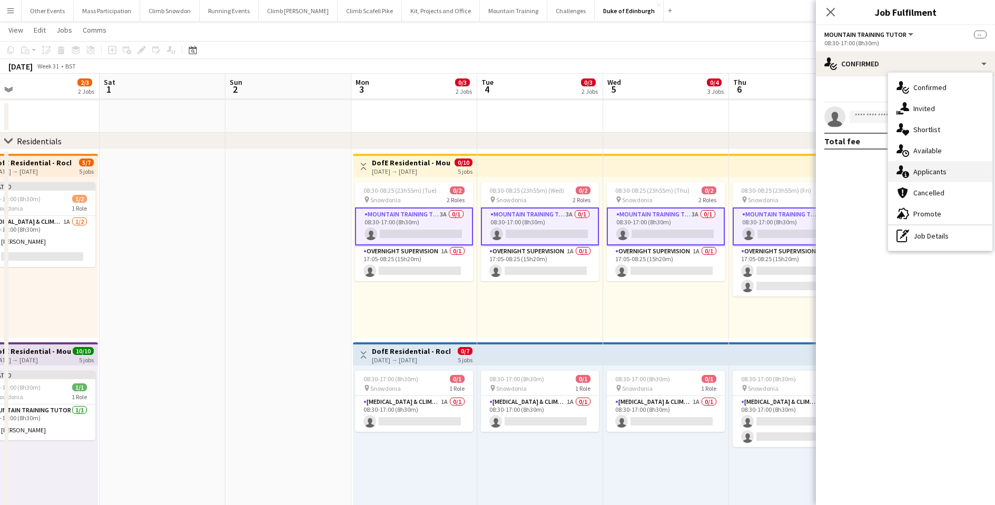
click at [913, 174] on div "single-neutral-actions-information Applicants" at bounding box center [940, 171] width 104 height 21
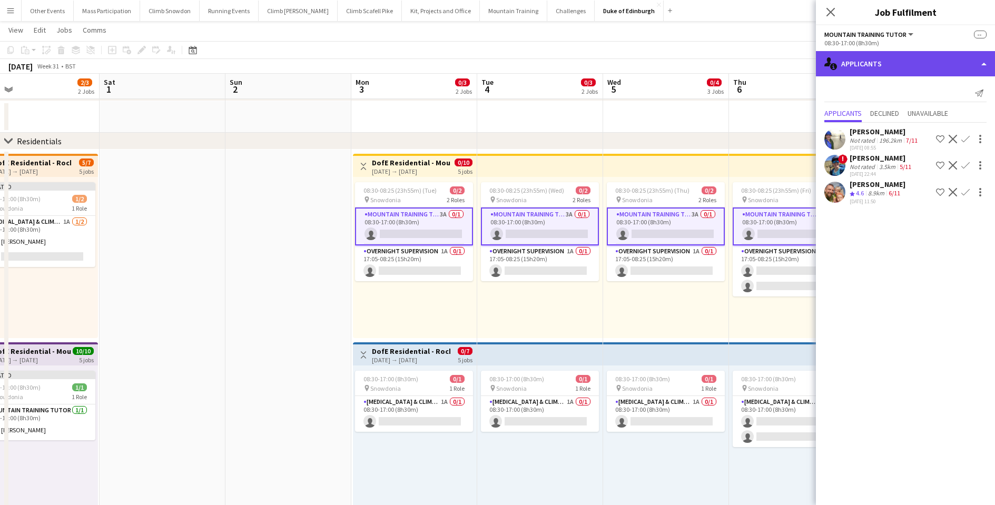
click at [841, 57] on div "single-neutral-actions-information Applicants" at bounding box center [905, 63] width 179 height 25
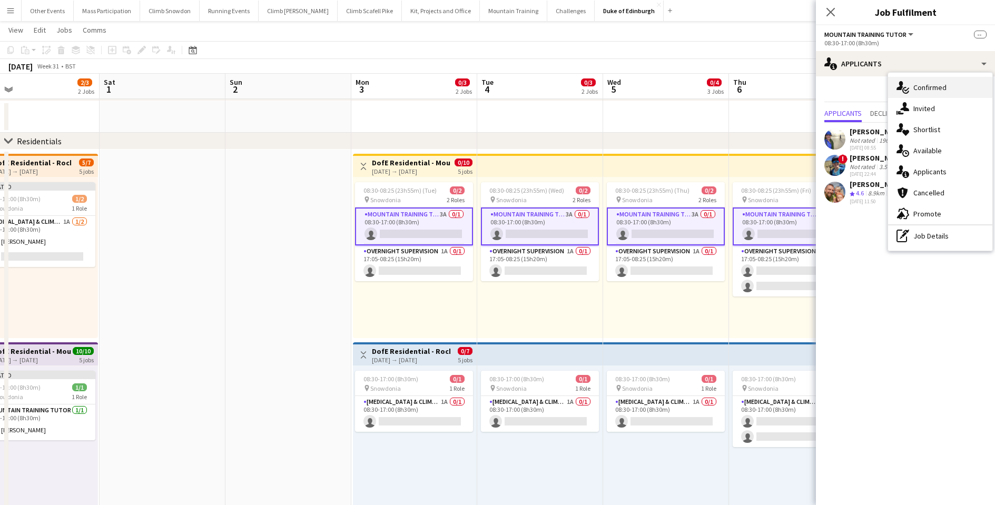
click at [932, 87] on div "single-neutral-actions-check-2 Confirmed" at bounding box center [940, 87] width 104 height 21
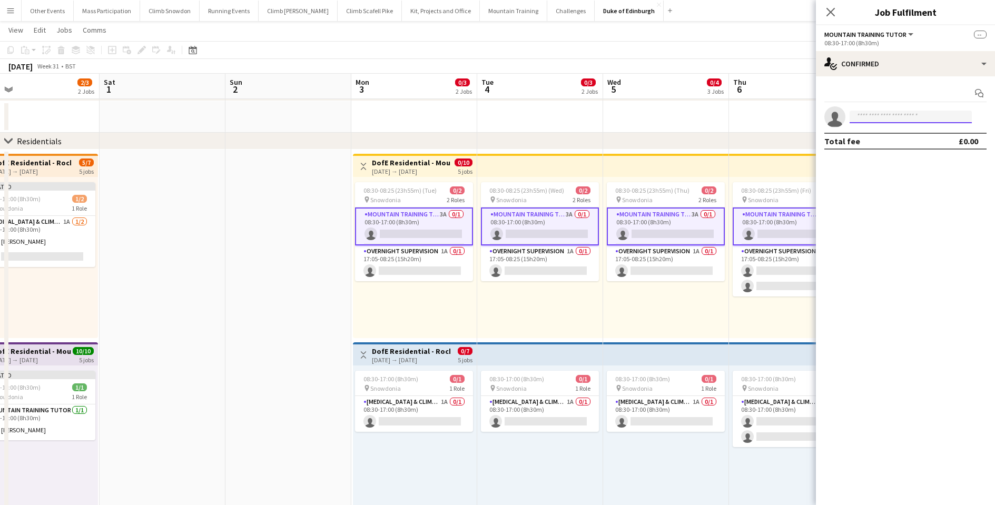
click at [886, 113] on input at bounding box center [911, 117] width 122 height 13
type input "*******"
click at [885, 147] on span "[PHONE_NUMBER]" at bounding box center [910, 149] width 105 height 8
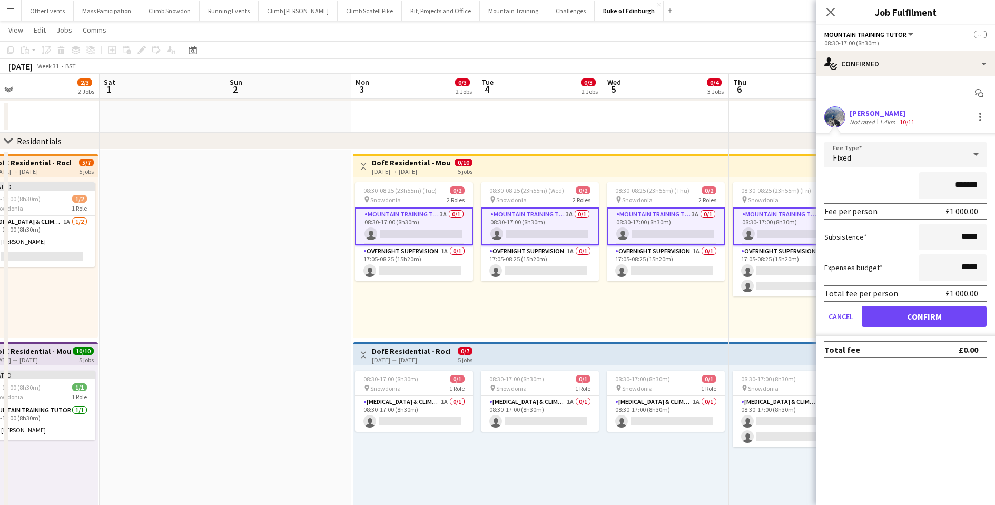
click at [904, 318] on button "Confirm" at bounding box center [924, 316] width 125 height 21
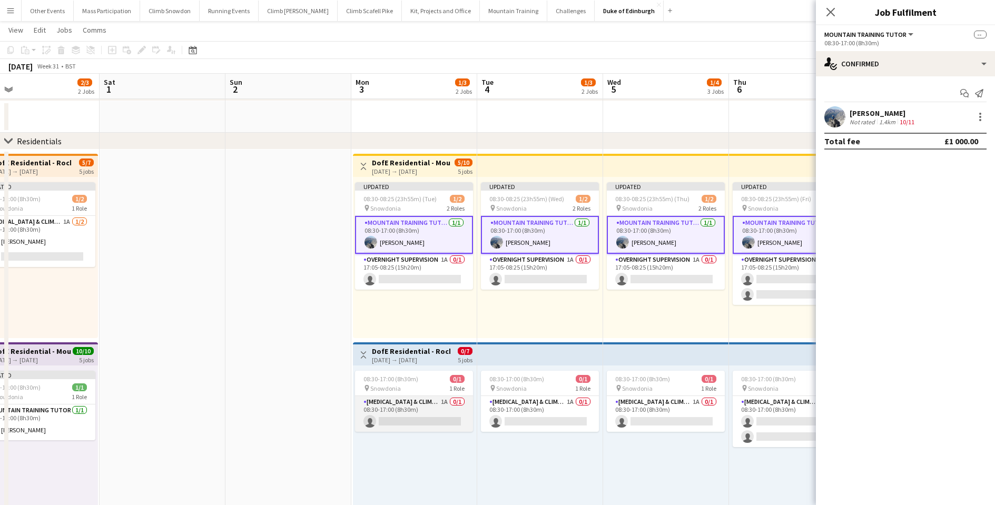
click at [424, 426] on app-card-role "[MEDICAL_DATA] & Climbing Instructor 1A 0/1 08:30-17:00 (8h30m) single-neutral-…" at bounding box center [414, 414] width 118 height 36
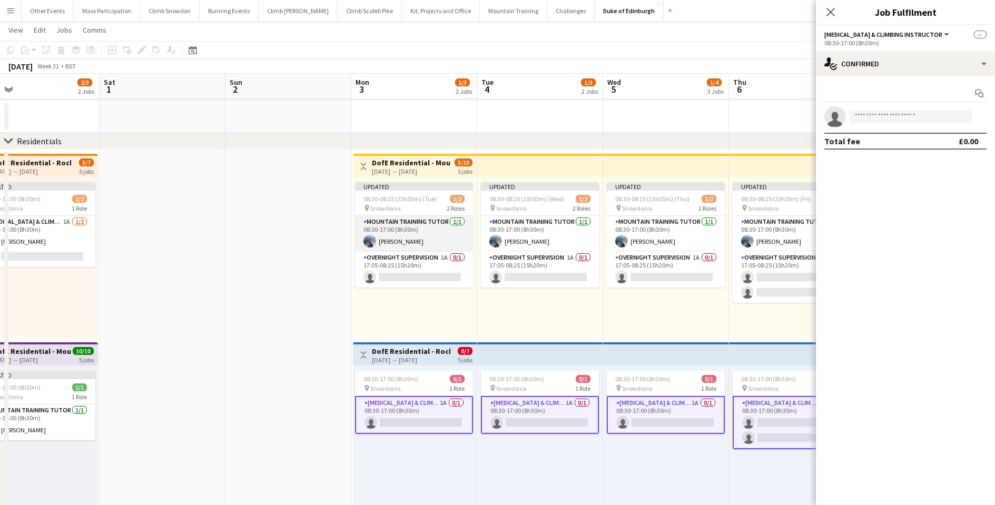
click at [393, 233] on app-card-role "Mountain Training Tutor [DATE] 08:30-17:00 (8h30m) [PERSON_NAME]" at bounding box center [414, 234] width 118 height 36
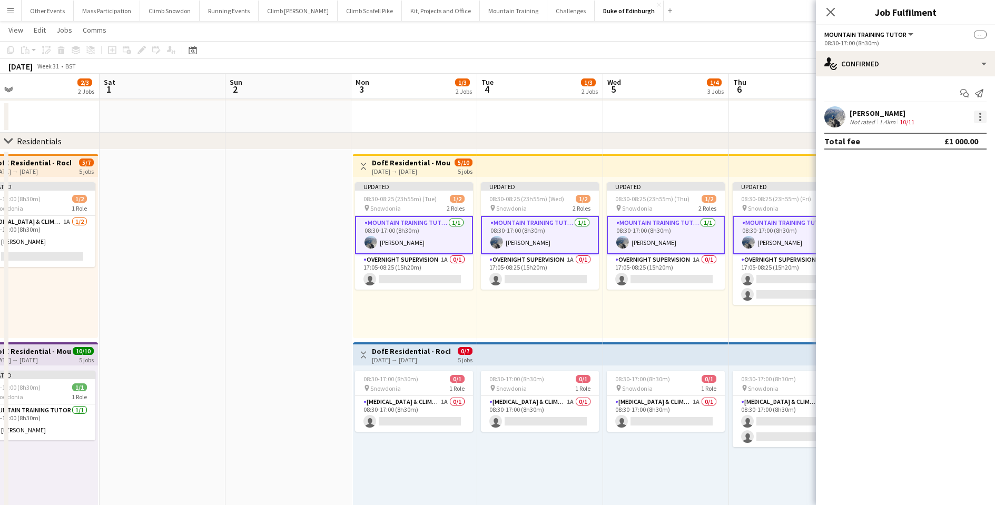
click at [980, 117] on div at bounding box center [980, 117] width 2 height 2
click at [929, 208] on span "Remove" at bounding box center [929, 212] width 32 height 9
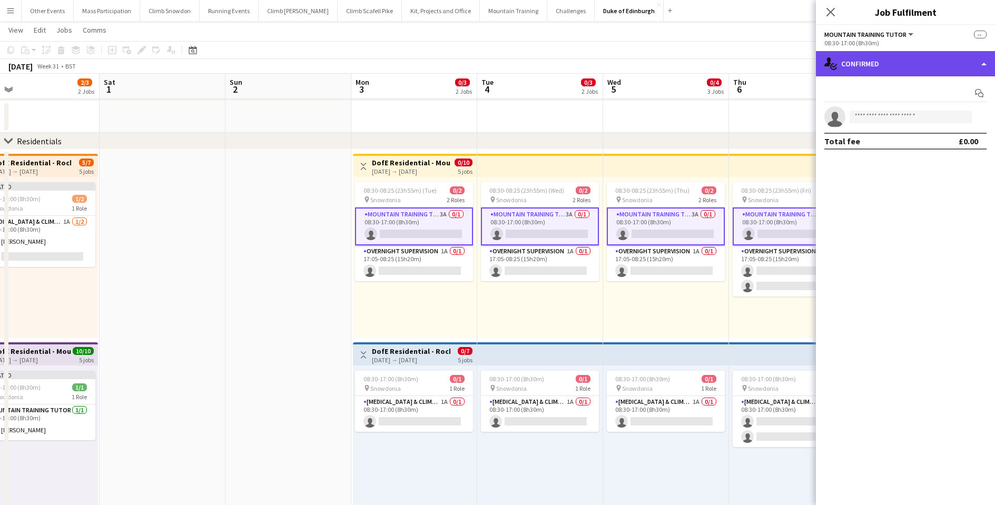
click at [884, 66] on div "single-neutral-actions-check-2 Confirmed" at bounding box center [905, 63] width 179 height 25
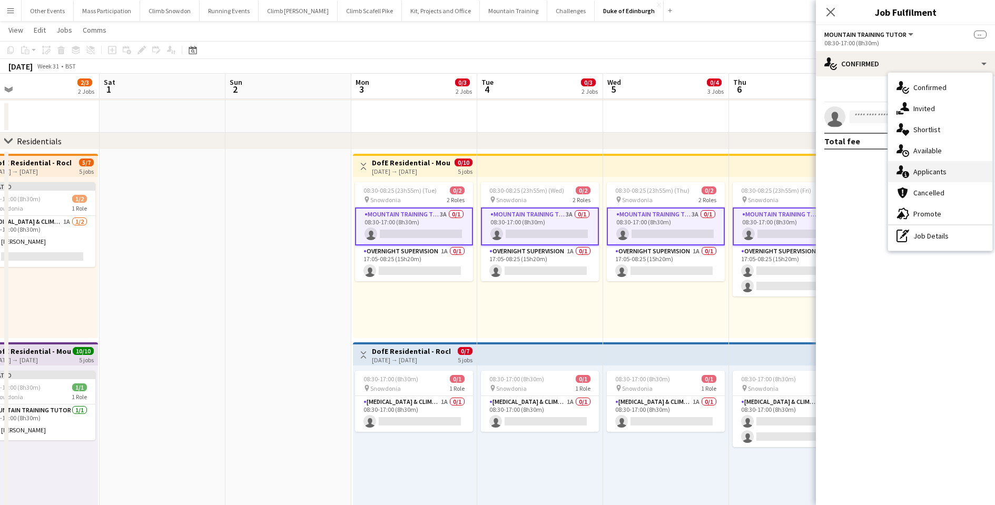
click at [921, 171] on div "single-neutral-actions-information Applicants" at bounding box center [940, 171] width 104 height 21
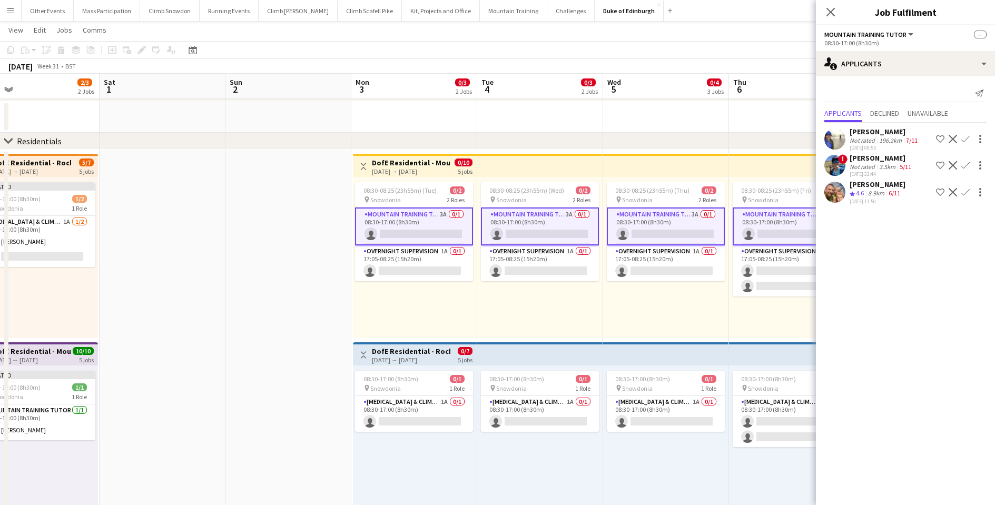
click at [966, 188] on app-icon "Confirm" at bounding box center [965, 192] width 8 height 8
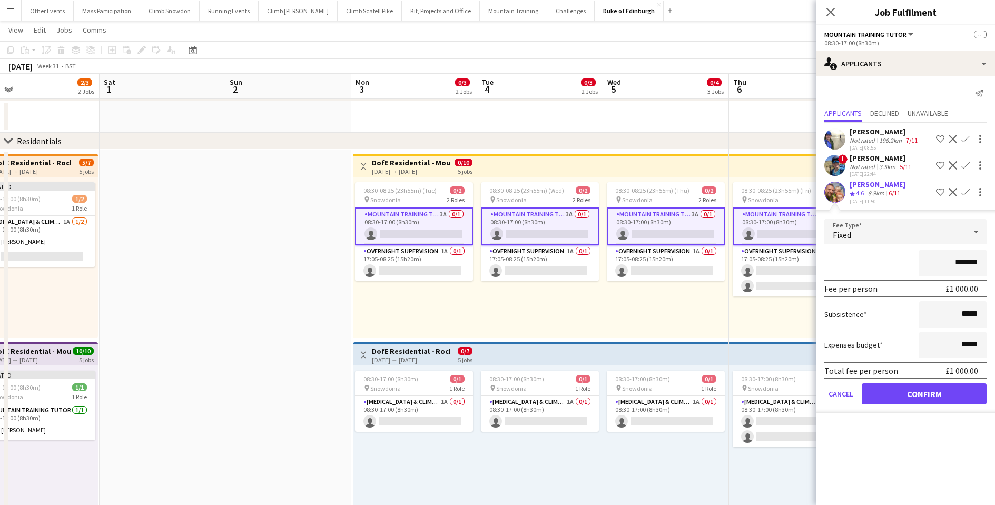
click at [932, 389] on button "Confirm" at bounding box center [924, 393] width 125 height 21
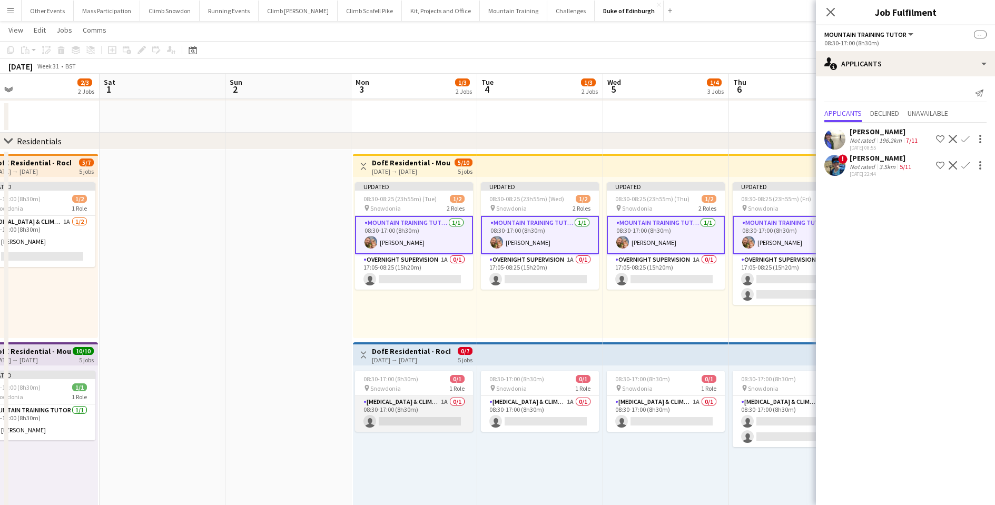
click at [400, 424] on app-card-role "[MEDICAL_DATA] & Climbing Instructor 1A 0/1 08:30-17:00 (8h30m) single-neutral-…" at bounding box center [414, 414] width 118 height 36
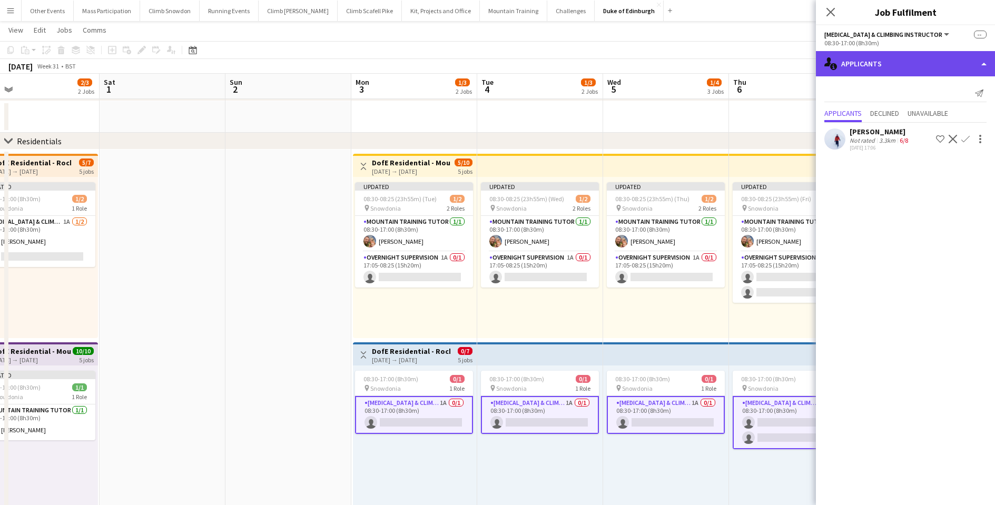
click at [864, 61] on div "single-neutral-actions-information Applicants" at bounding box center [905, 63] width 179 height 25
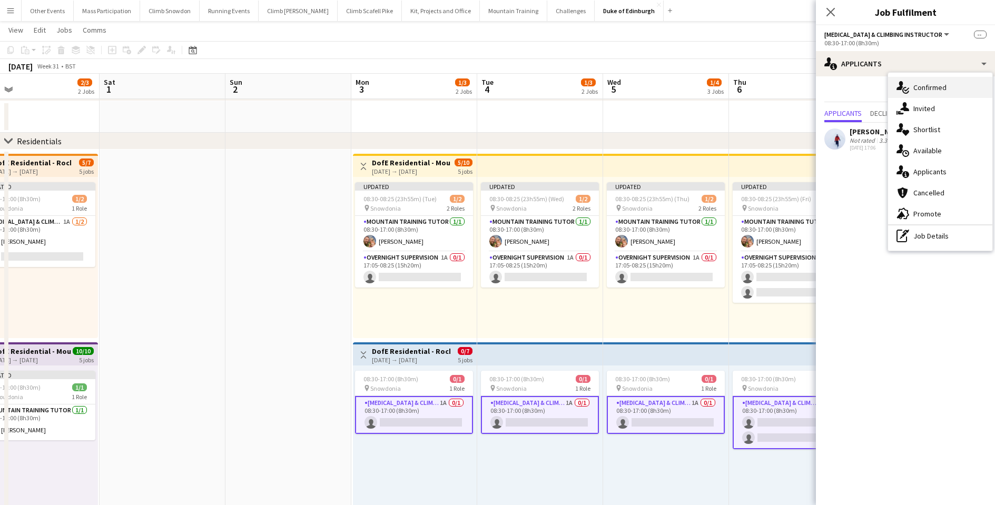
click at [926, 91] on div "single-neutral-actions-check-2 Confirmed" at bounding box center [940, 87] width 104 height 21
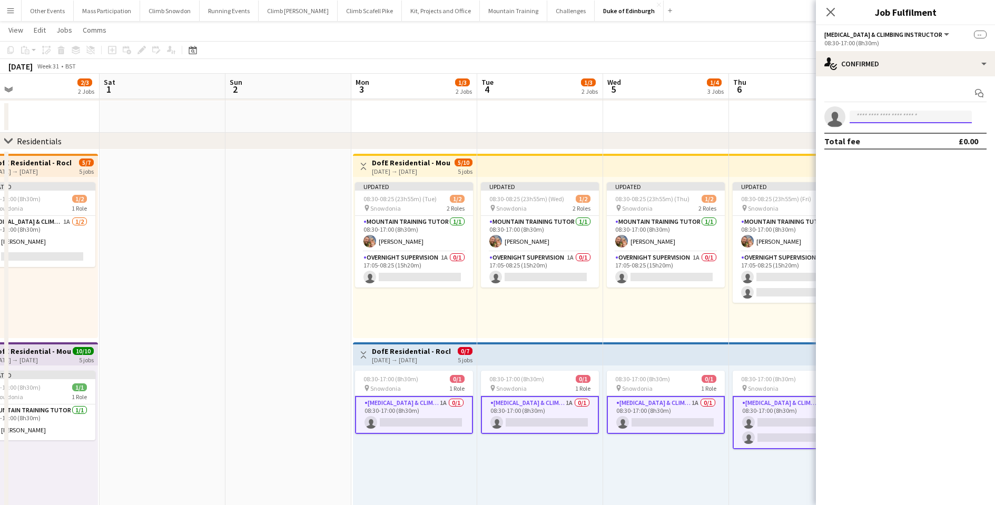
click at [884, 119] on input at bounding box center [911, 117] width 122 height 13
type input "*******"
click at [886, 146] on span "[PHONE_NUMBER]" at bounding box center [910, 149] width 105 height 8
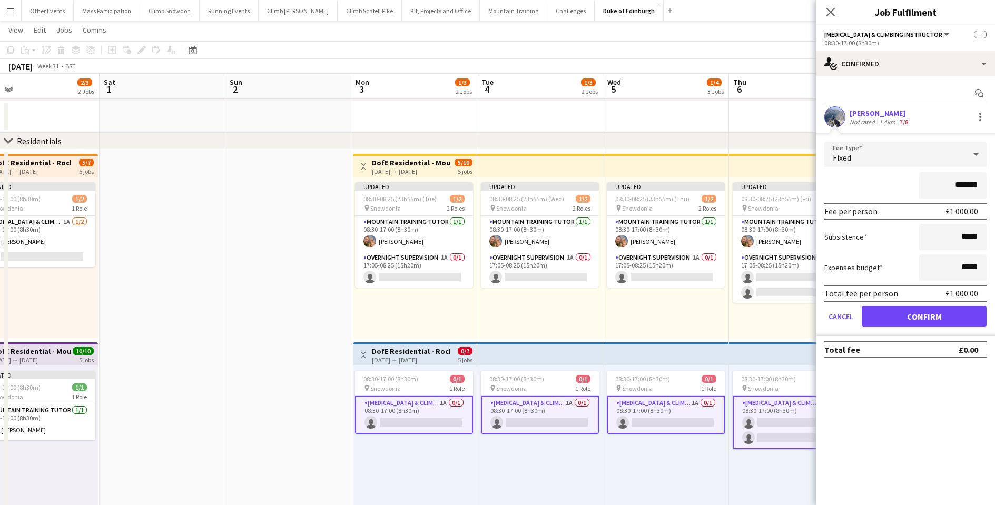
click at [900, 321] on button "Confirm" at bounding box center [924, 316] width 125 height 21
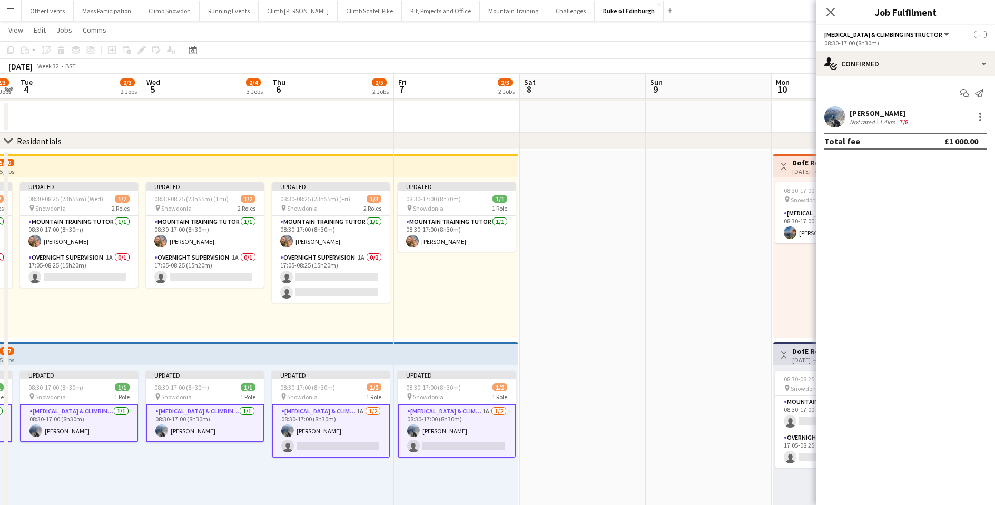
drag, startPoint x: 633, startPoint y: 305, endPoint x: 224, endPoint y: 314, distance: 408.8
click at [224, 314] on app-calendar-viewport "Sat 1 Sun 2 Mon 3 2/3 2 Jobs Tue 4 2/3 2 Jobs Wed 5 2/4 3 Jobs Thu 6 2/5 2 Jobs…" at bounding box center [497, 179] width 995 height 911
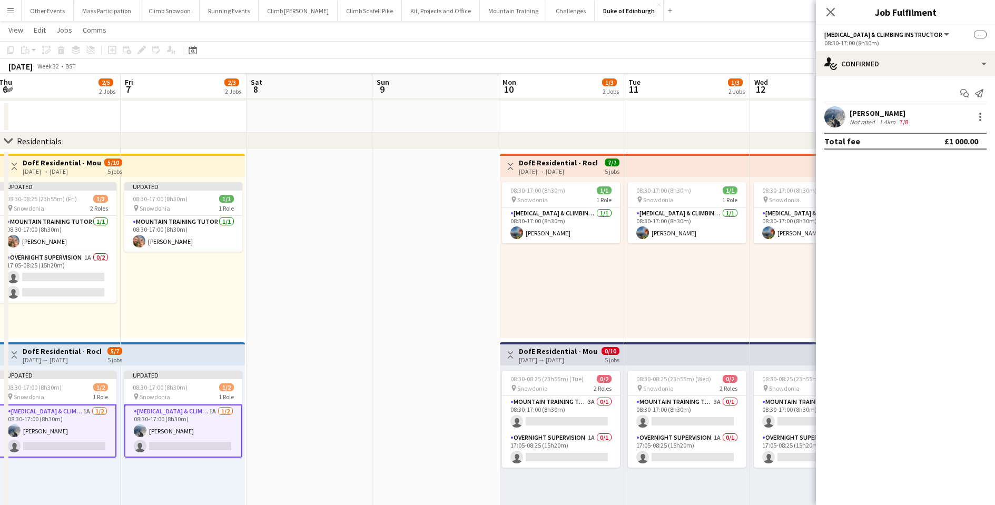
scroll to position [0, 420]
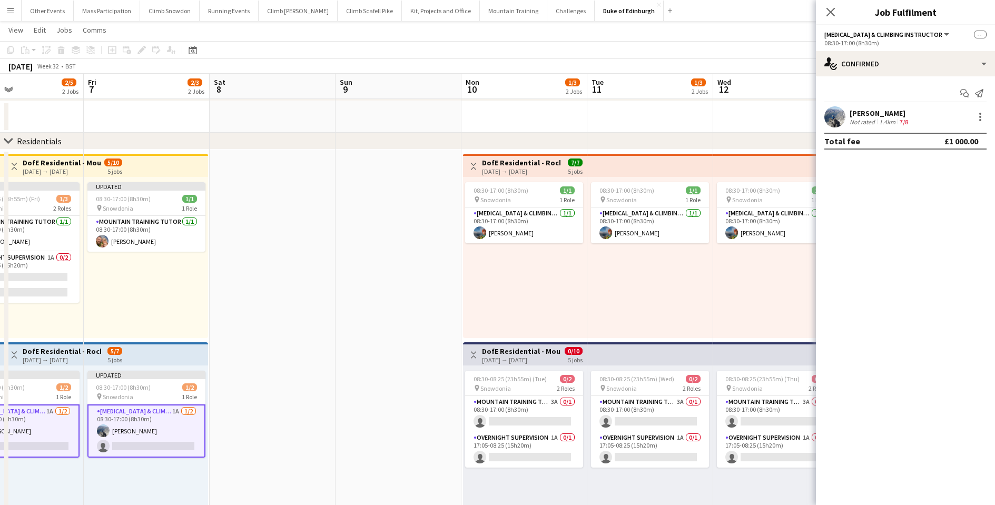
drag, startPoint x: 676, startPoint y: 314, endPoint x: 366, endPoint y: 314, distance: 310.2
click at [366, 314] on app-calendar-viewport "Mon 3 2/3 2 Jobs Tue 4 2/3 2 Jobs Wed 5 2/4 3 Jobs Thu 6 2/5 2 Jobs Fri 7 2/3 2…" at bounding box center [497, 179] width 995 height 911
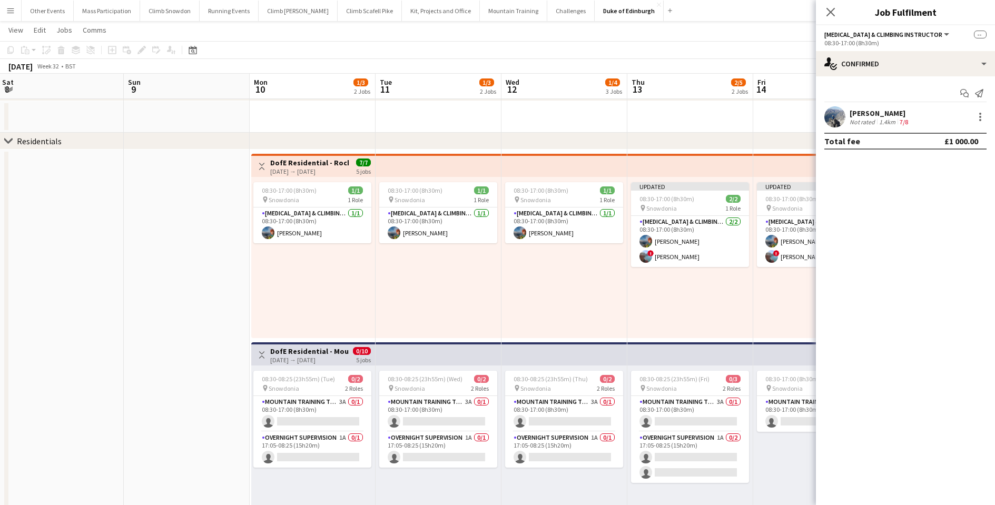
drag, startPoint x: 483, startPoint y: 308, endPoint x: 275, endPoint y: 305, distance: 208.1
click at [275, 305] on app-calendar-viewport "Wed 5 2/4 3 Jobs Thu 6 2/5 2 Jobs Fri 7 2/3 2 Jobs Sat 8 Sun 9 Mon 10 1/3 2 Job…" at bounding box center [497, 179] width 995 height 911
click at [306, 413] on app-card-role "Mountain Training Tutor 3A 0/1 08:30-17:00 (8h30m) single-neutral-actions" at bounding box center [312, 414] width 118 height 36
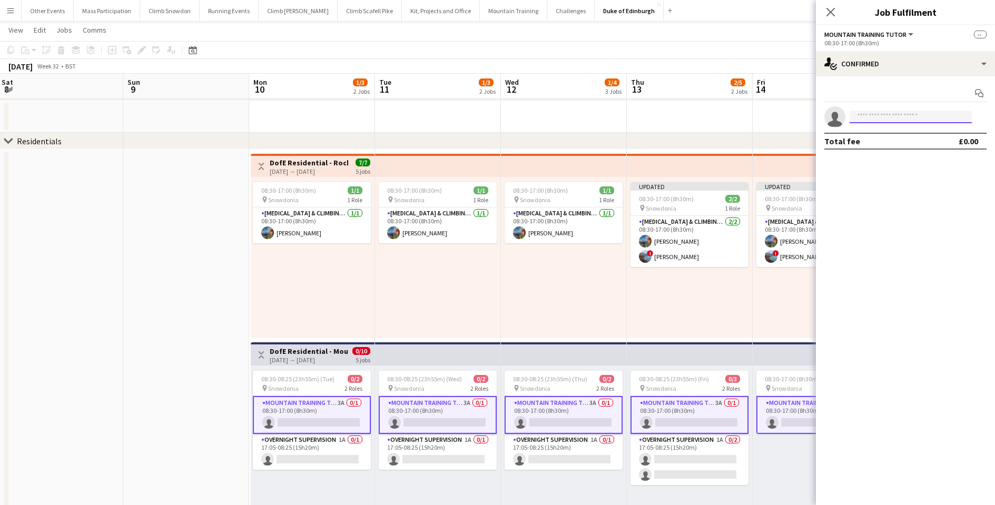
click at [930, 116] on input at bounding box center [911, 117] width 122 height 13
type input "******"
click at [926, 146] on span "[PHONE_NUMBER]" at bounding box center [910, 149] width 105 height 8
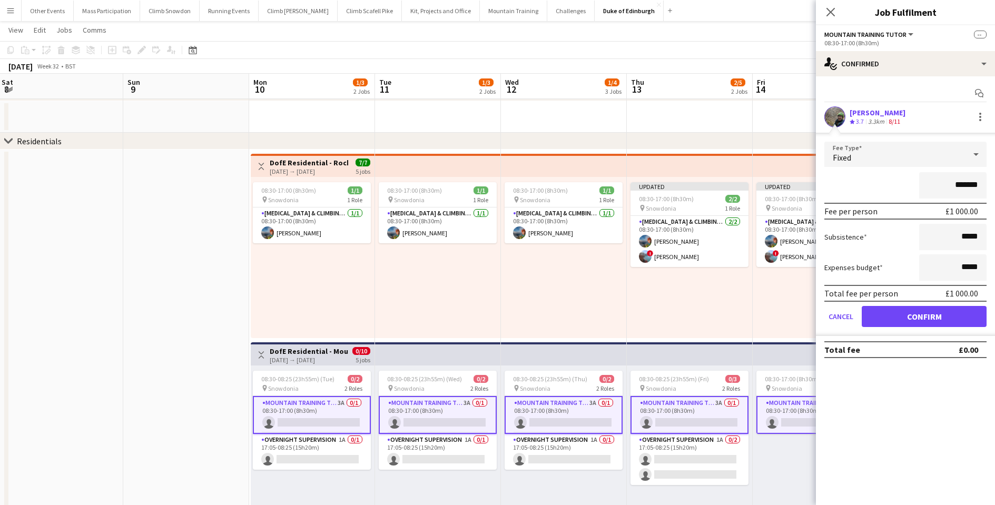
click at [905, 316] on button "Confirm" at bounding box center [924, 316] width 125 height 21
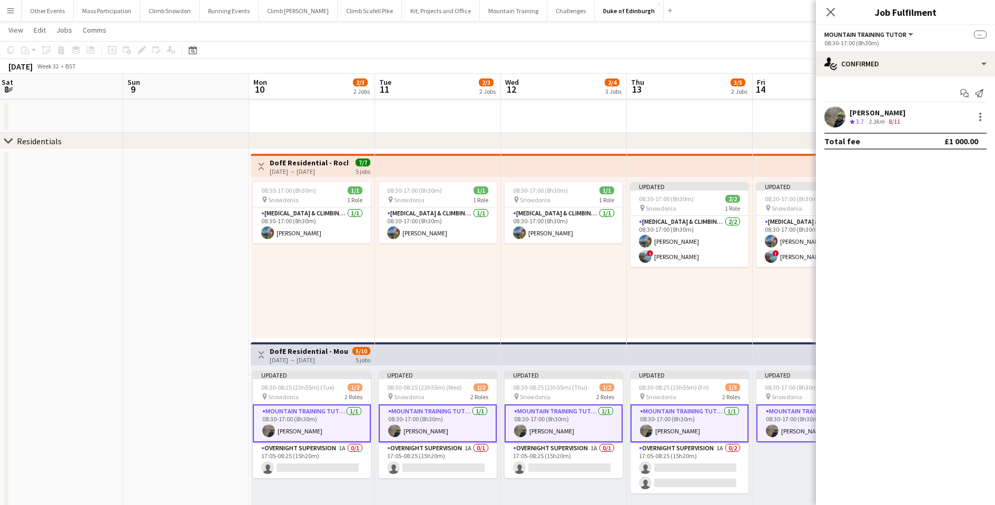
click at [189, 275] on app-date-cell at bounding box center [186, 393] width 126 height 486
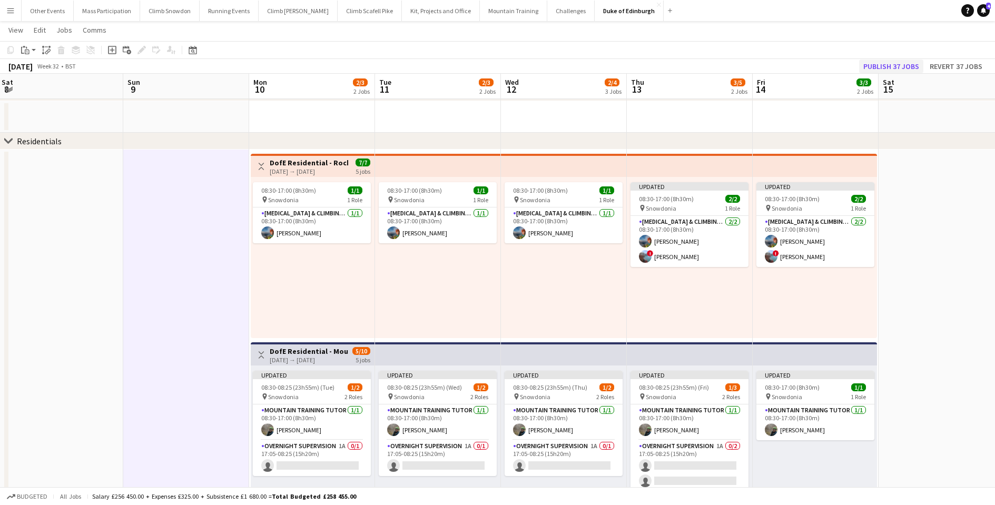
click at [895, 65] on button "Publish 37 jobs" at bounding box center [891, 67] width 64 height 14
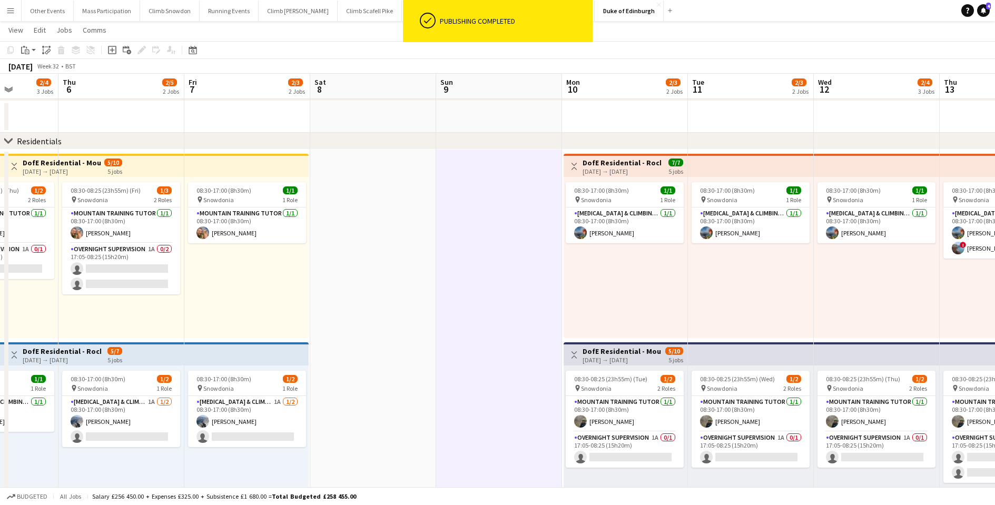
drag, startPoint x: 165, startPoint y: 356, endPoint x: 604, endPoint y: 339, distance: 439.0
click at [604, 339] on app-calendar-viewport "Mon 3 2/3 2 Jobs Tue 4 2/3 2 Jobs Wed 5 2/4 3 Jobs Thu 6 2/5 2 Jobs Fri 7 2/3 2…" at bounding box center [497, 179] width 995 height 911
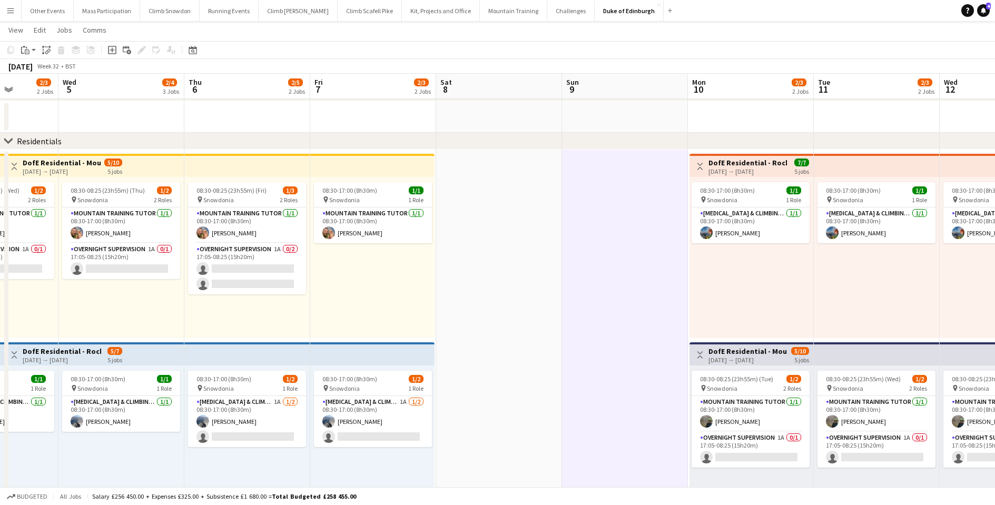
click at [348, 303] on div "08:30-17:00 (8h30m) 1/1 pin Snowdonia 1 Role Mountain Training Tutor [DATE] 08:…" at bounding box center [372, 257] width 124 height 161
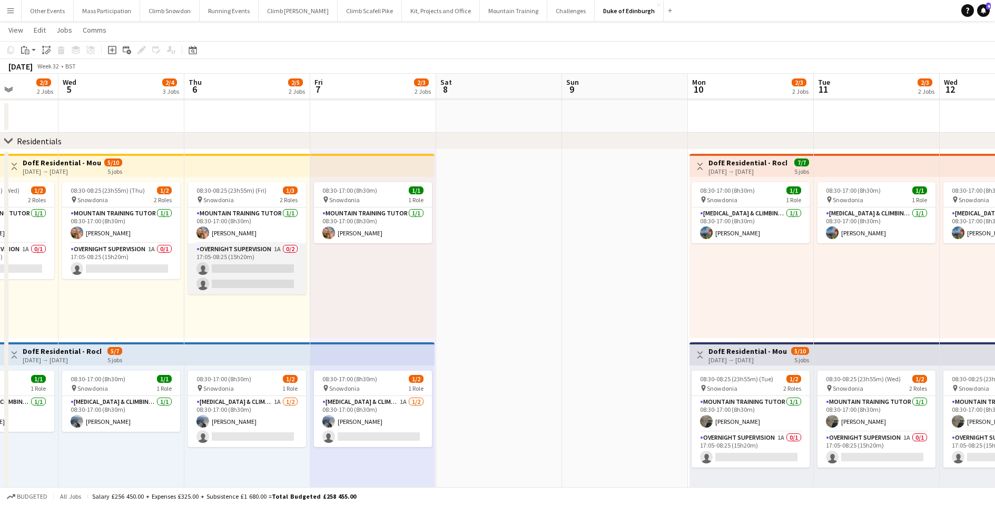
click at [248, 268] on app-card-role "Overnight Supervision 1A 0/2 17:05-08:25 (15h20m) single-neutral-actions single…" at bounding box center [247, 268] width 118 height 51
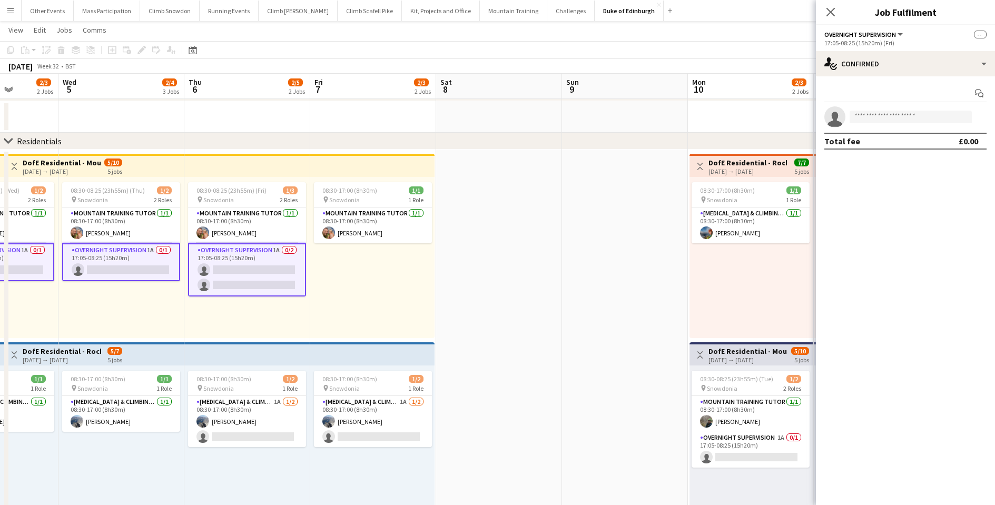
click at [248, 268] on app-card-role "Overnight Supervision 1A 0/2 17:05-08:25 (15h20m) single-neutral-actions single…" at bounding box center [247, 269] width 118 height 53
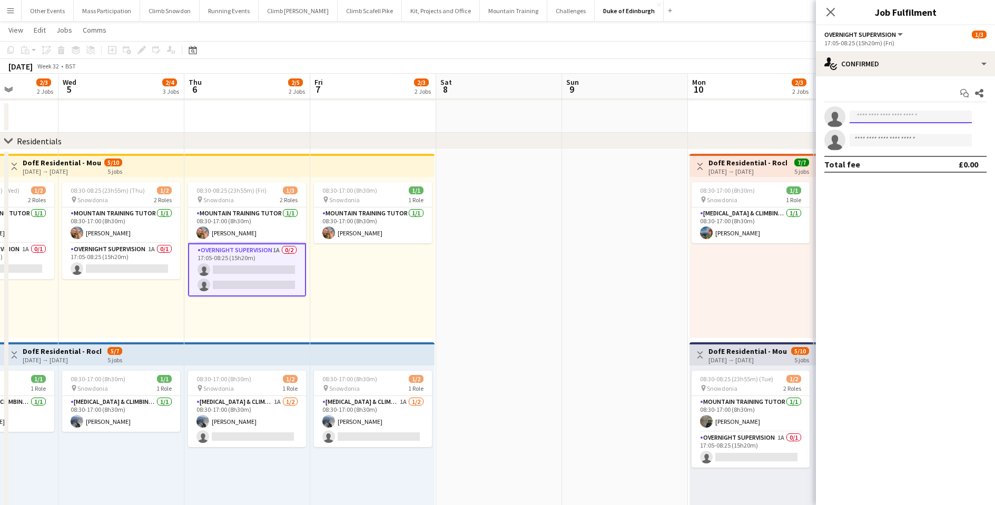
click at [892, 120] on input at bounding box center [911, 117] width 122 height 13
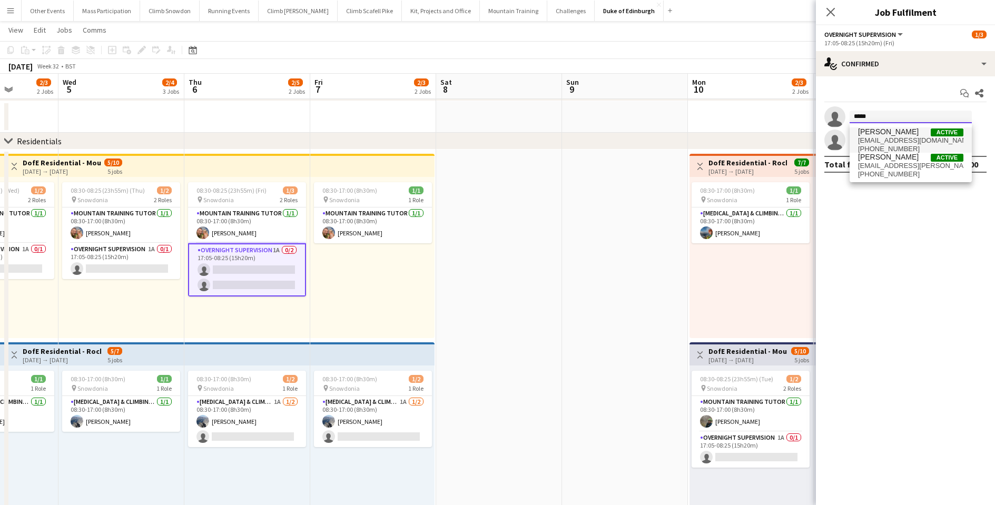
type input "*****"
click at [888, 143] on span "[EMAIL_ADDRESS][DOMAIN_NAME]" at bounding box center [910, 140] width 105 height 8
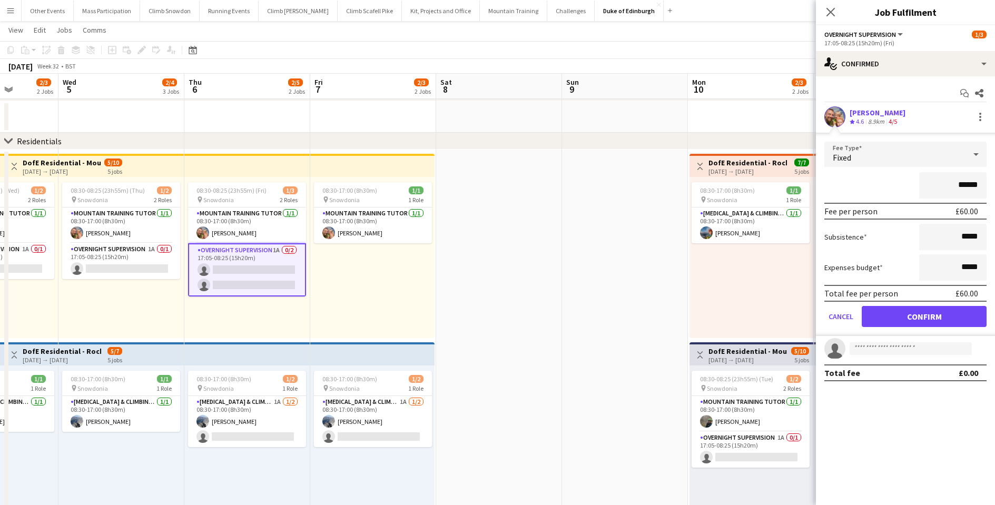
click at [917, 315] on button "Confirm" at bounding box center [924, 316] width 125 height 21
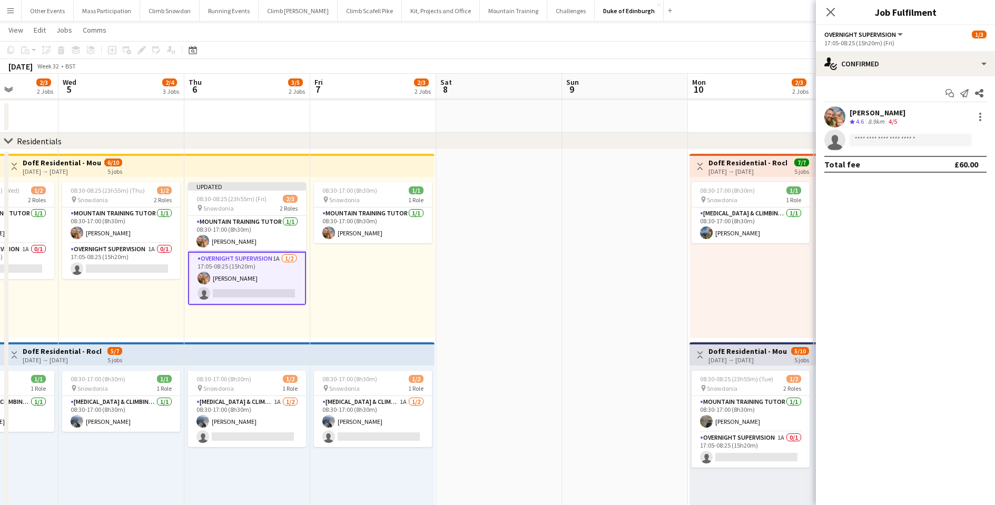
click at [511, 270] on app-date-cell at bounding box center [499, 393] width 126 height 486
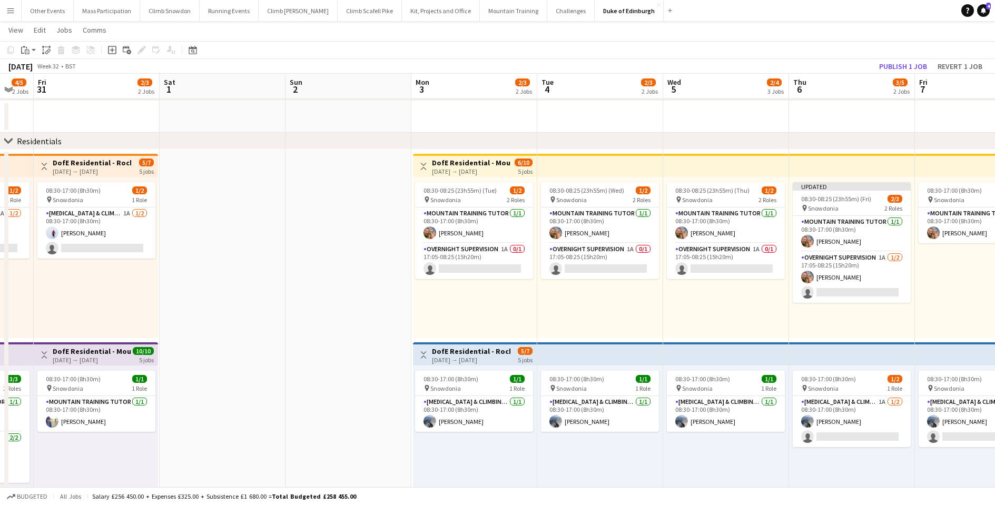
drag, startPoint x: 177, startPoint y: 318, endPoint x: 801, endPoint y: 323, distance: 623.1
click at [801, 323] on app-calendar-viewport "Wed 29 3/4 3 Jobs Thu 30 4/5 2 Jobs Fri 31 2/3 2 Jobs Sat 1 Sun 2 Mon 3 2/3 2 J…" at bounding box center [497, 179] width 995 height 911
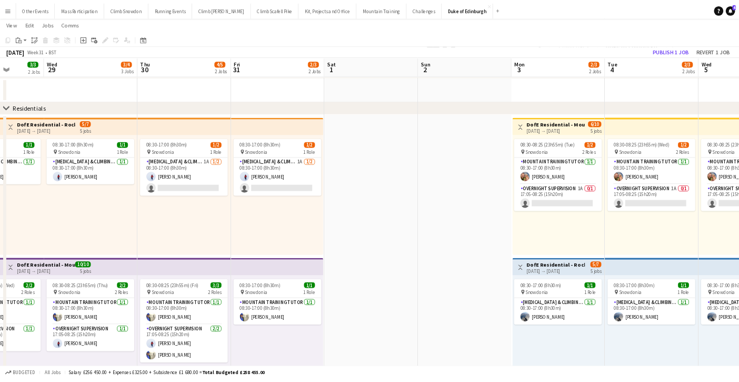
scroll to position [0, 309]
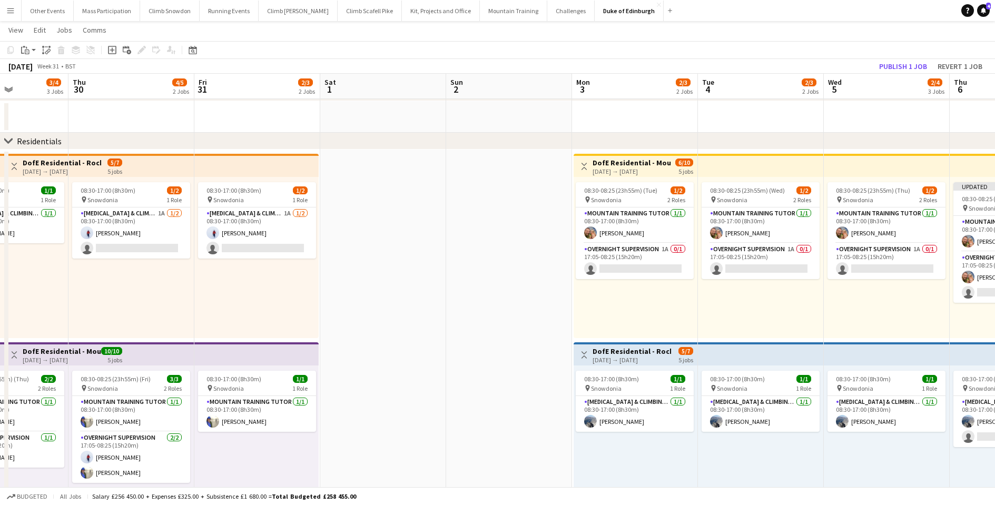
drag, startPoint x: 320, startPoint y: 294, endPoint x: 534, endPoint y: 311, distance: 214.5
click at [534, 311] on app-calendar-viewport "Mon 27 3/3 2 Jobs Tue 28 3/3 2 Jobs Wed 29 3/4 3 Jobs Thu 30 4/5 2 Jobs Fri 31 …" at bounding box center [497, 179] width 995 height 911
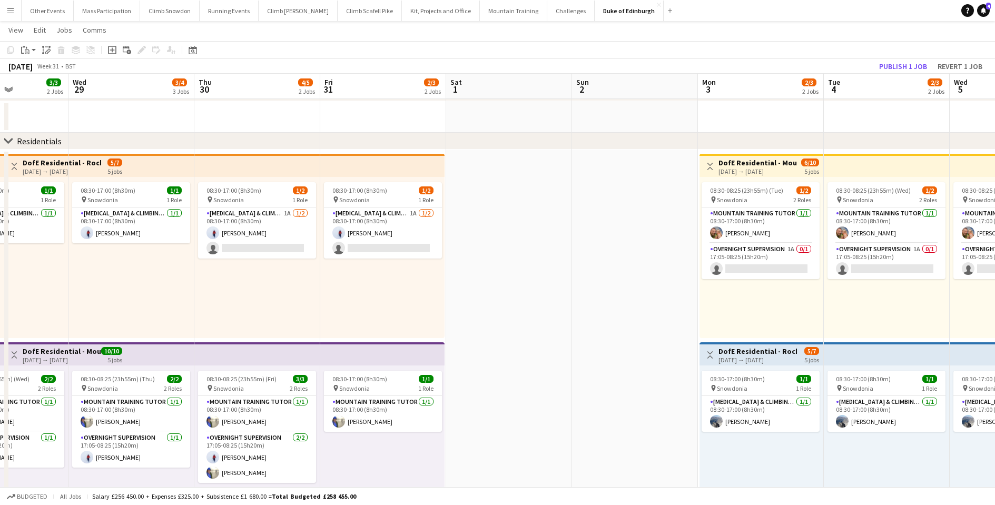
click at [533, 311] on app-date-cell at bounding box center [509, 393] width 126 height 486
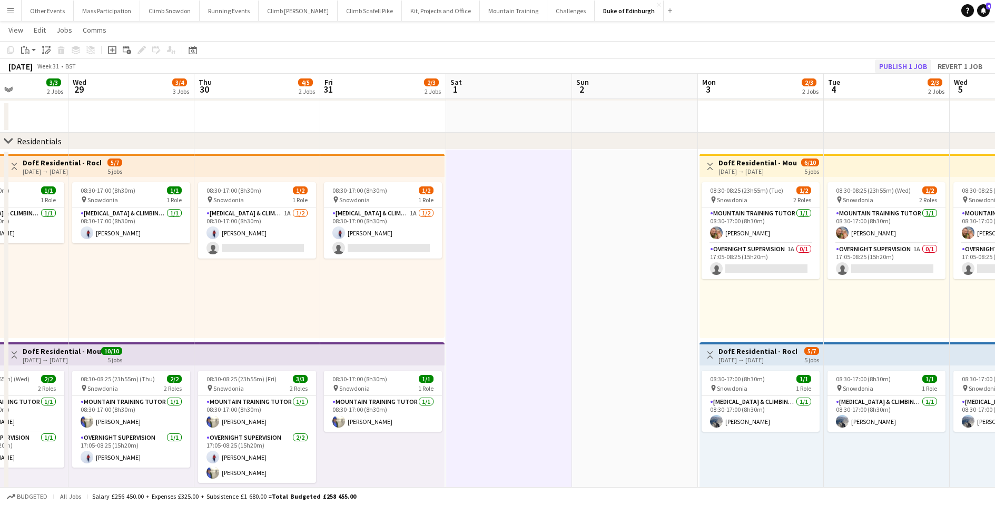
click at [899, 70] on button "Publish 1 job" at bounding box center [903, 67] width 56 height 14
